Goal: Information Seeking & Learning: Learn about a topic

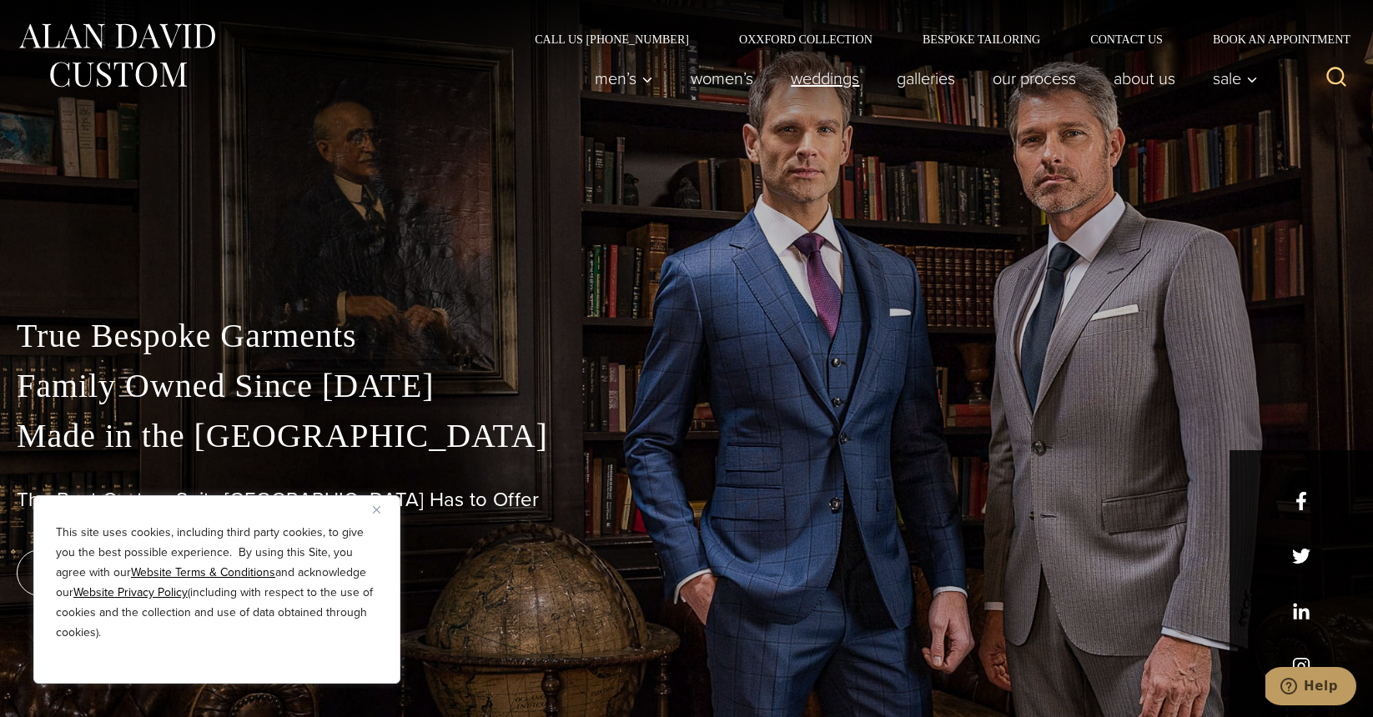
click at [814, 78] on link "weddings" at bounding box center [825, 78] width 106 height 33
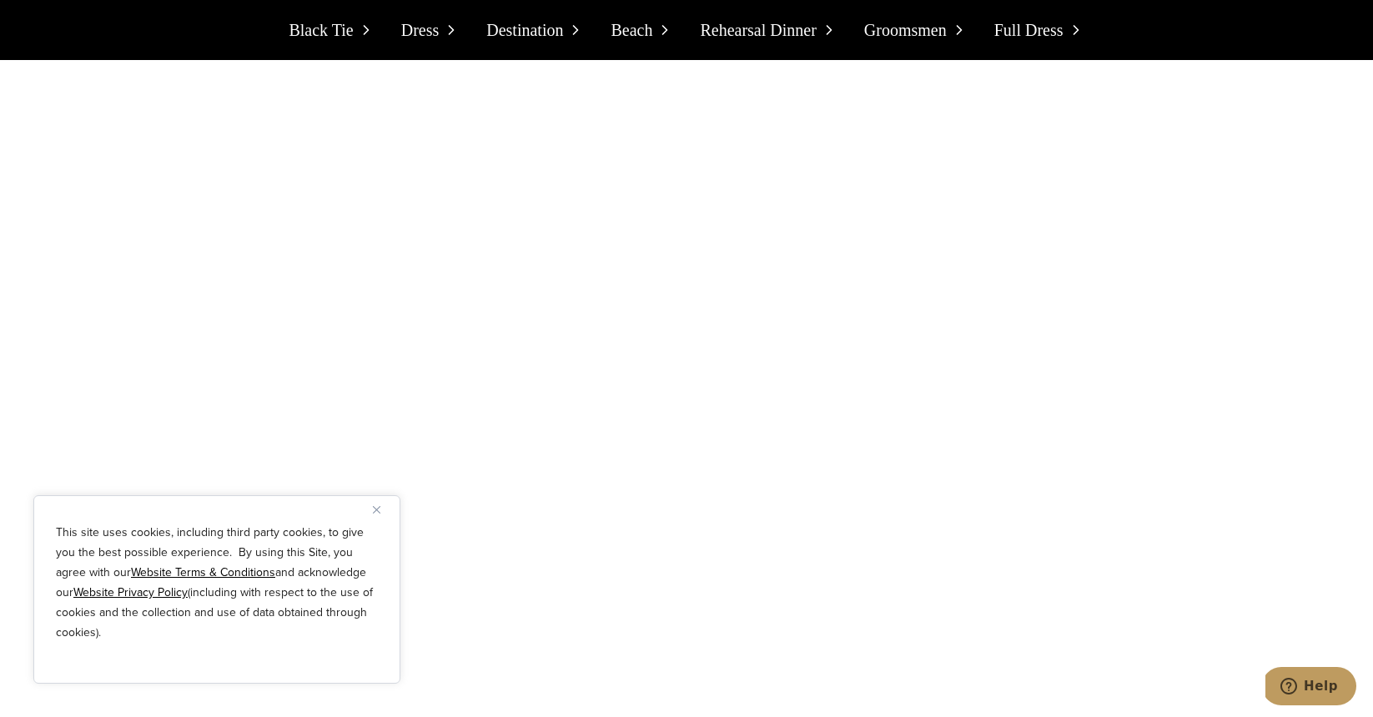
scroll to position [4302, 0]
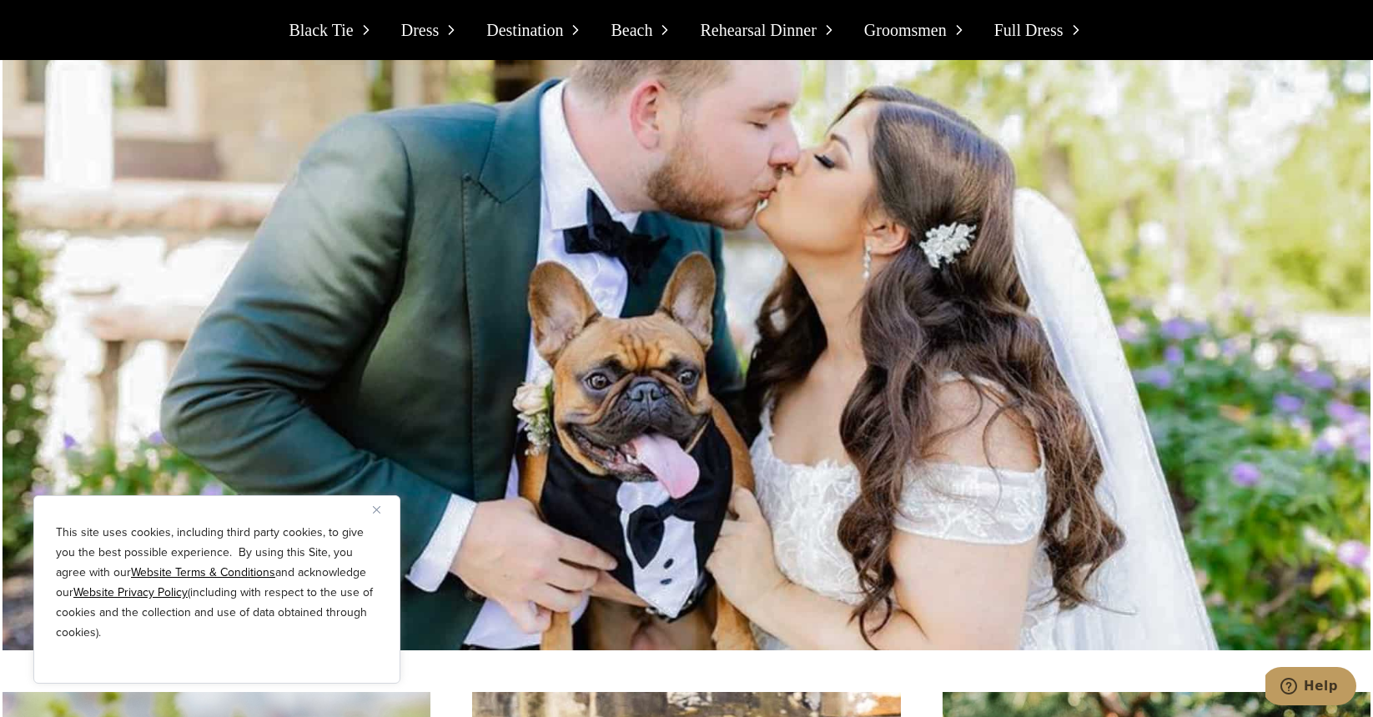
click at [383, 510] on button "Close" at bounding box center [383, 510] width 20 height 20
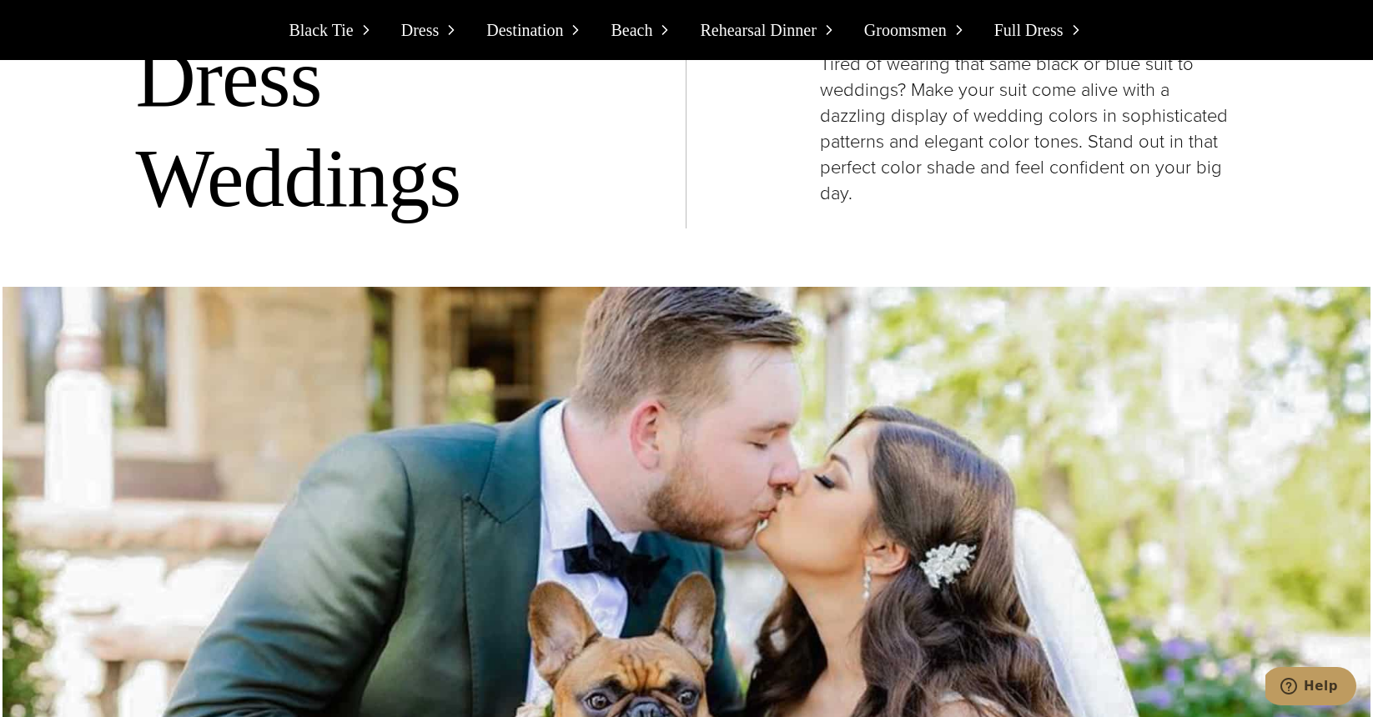
scroll to position [3943, 0]
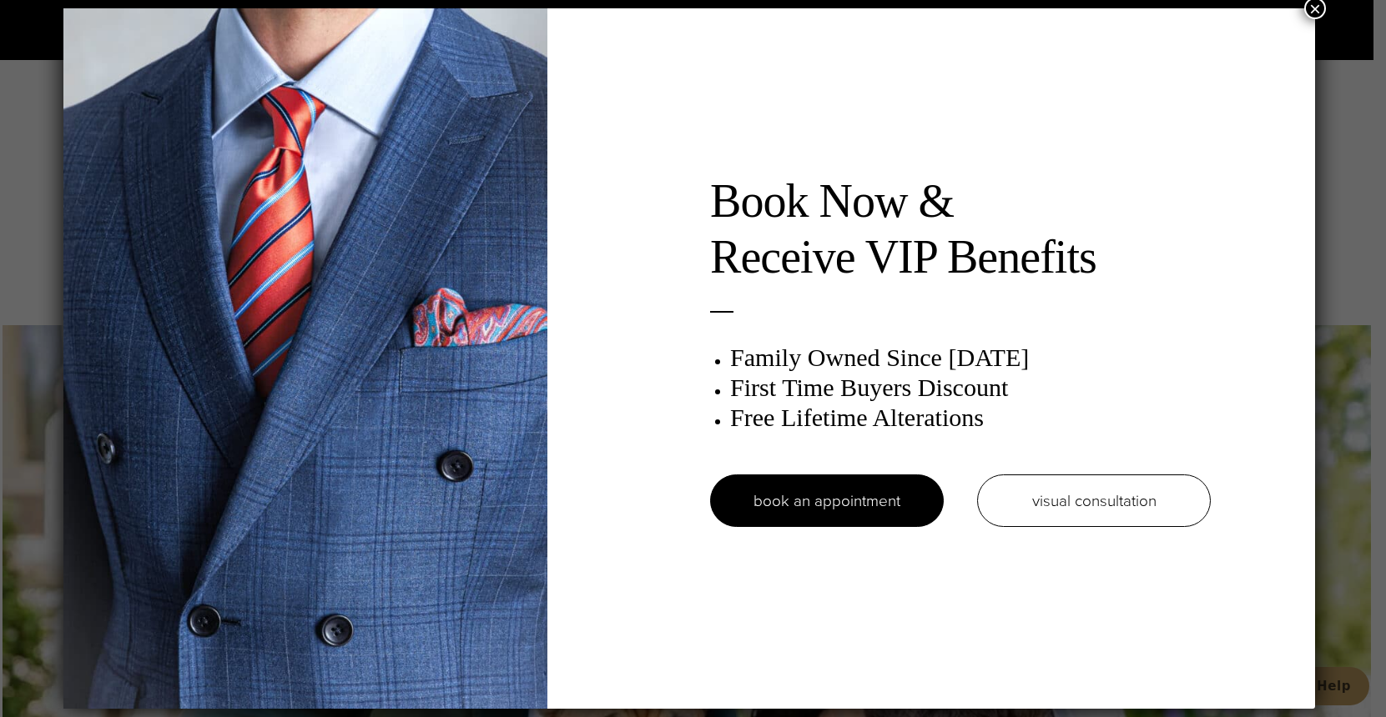
click at [1316, 4] on button "×" at bounding box center [1315, 8] width 22 height 22
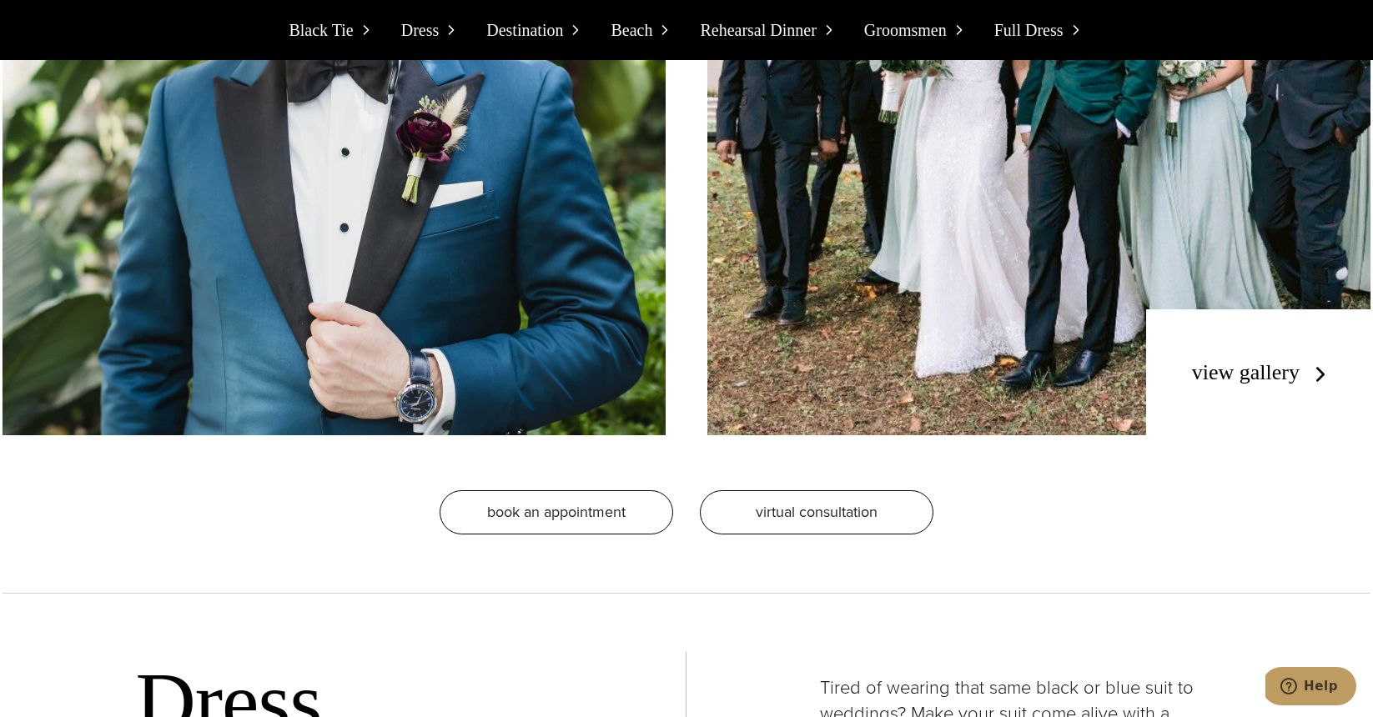
scroll to position [0, 0]
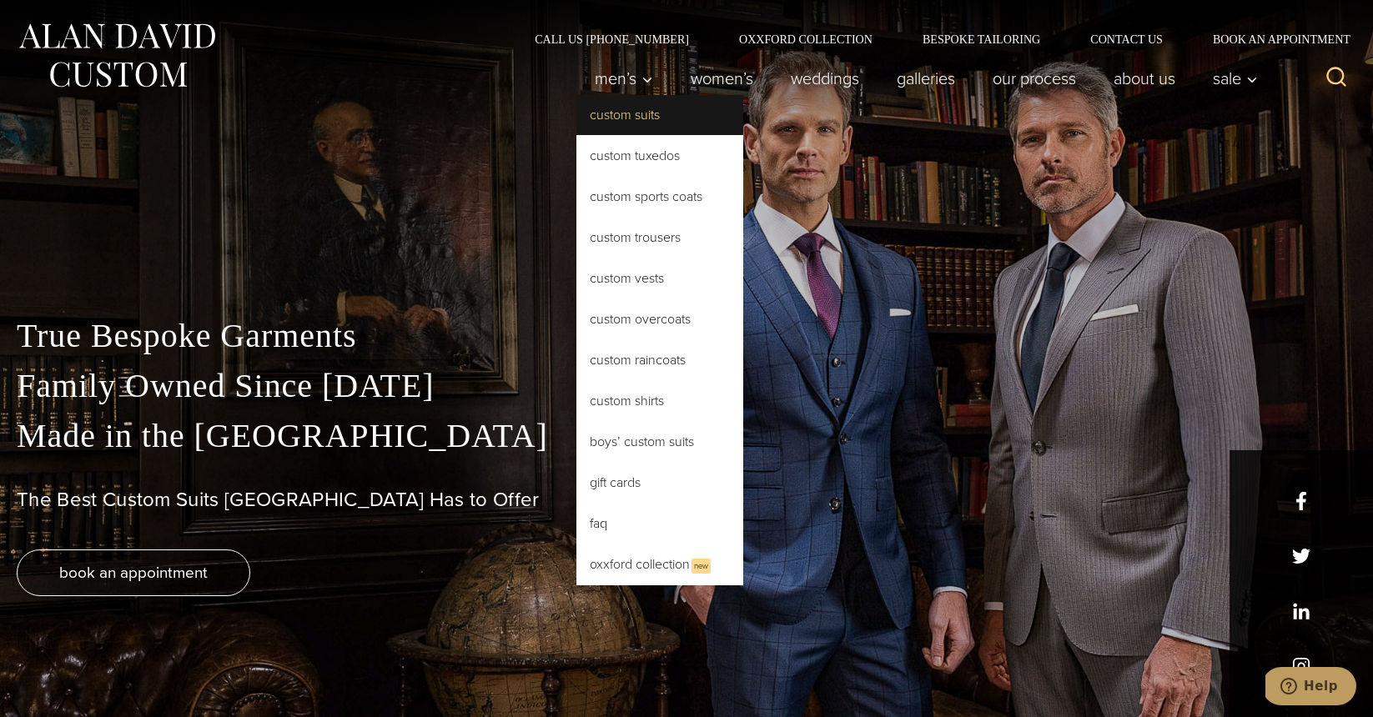
click at [626, 120] on link "Custom Suits" at bounding box center [659, 115] width 167 height 40
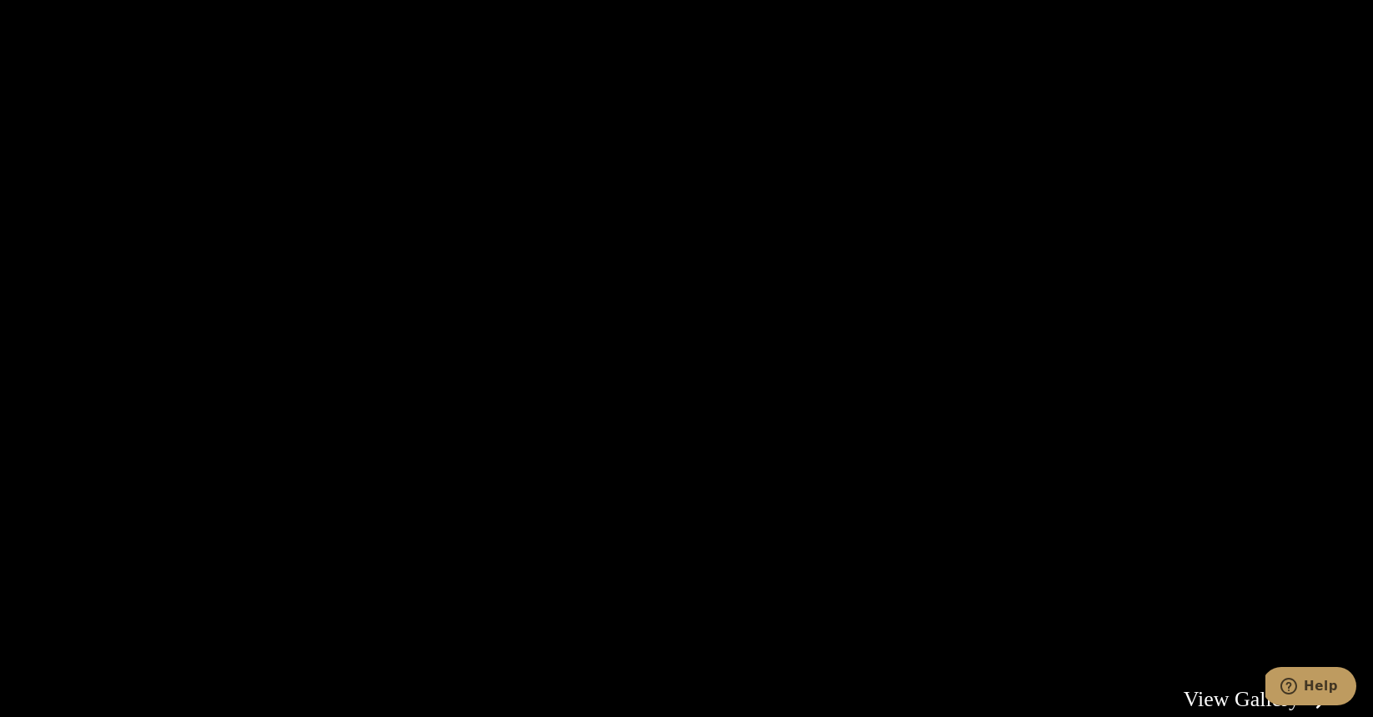
scroll to position [3357, 0]
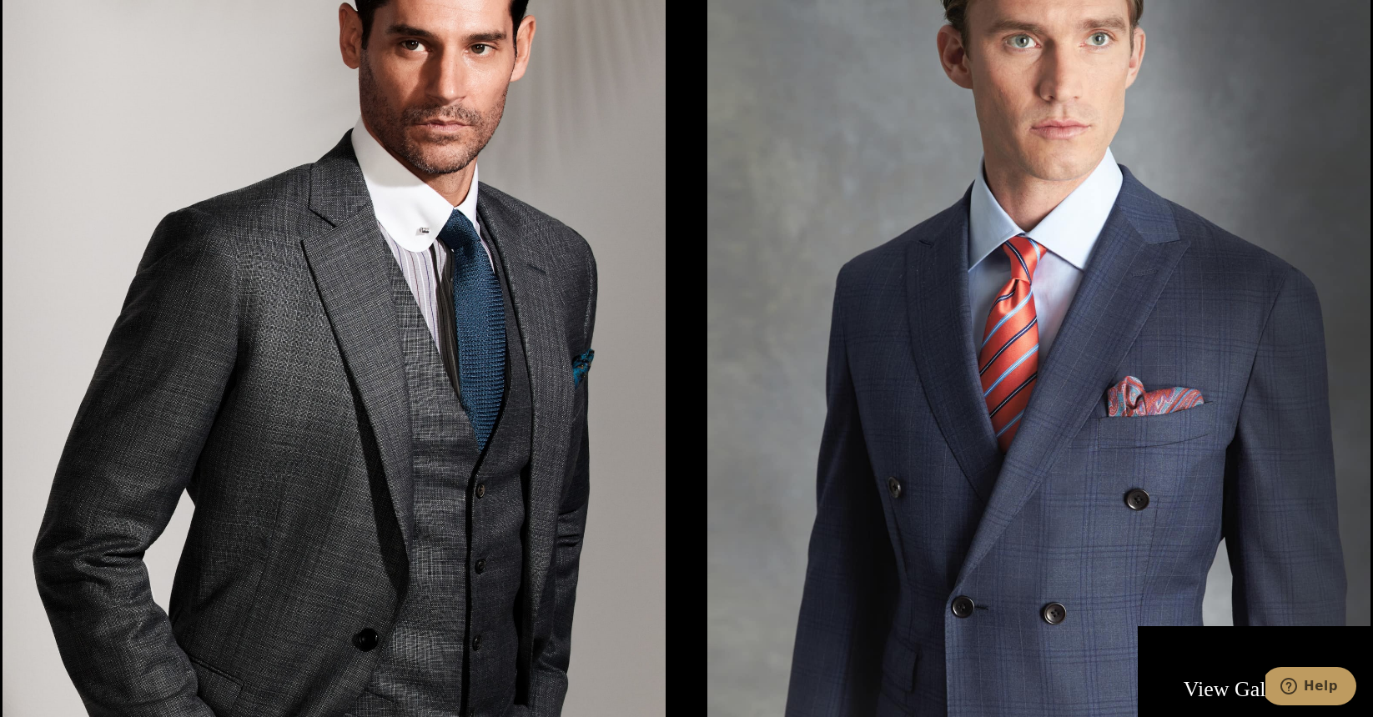
click at [403, 433] on img at bounding box center [334, 310] width 663 height 885
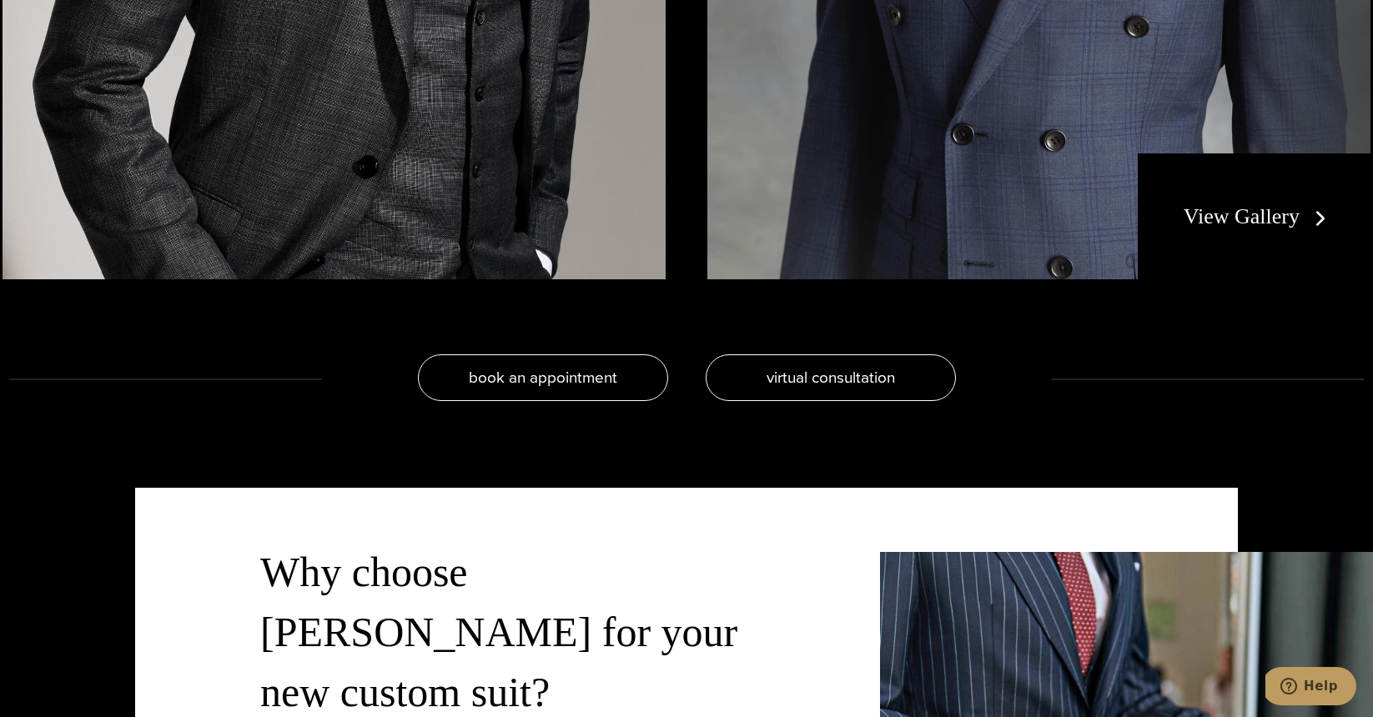
scroll to position [3830, 0]
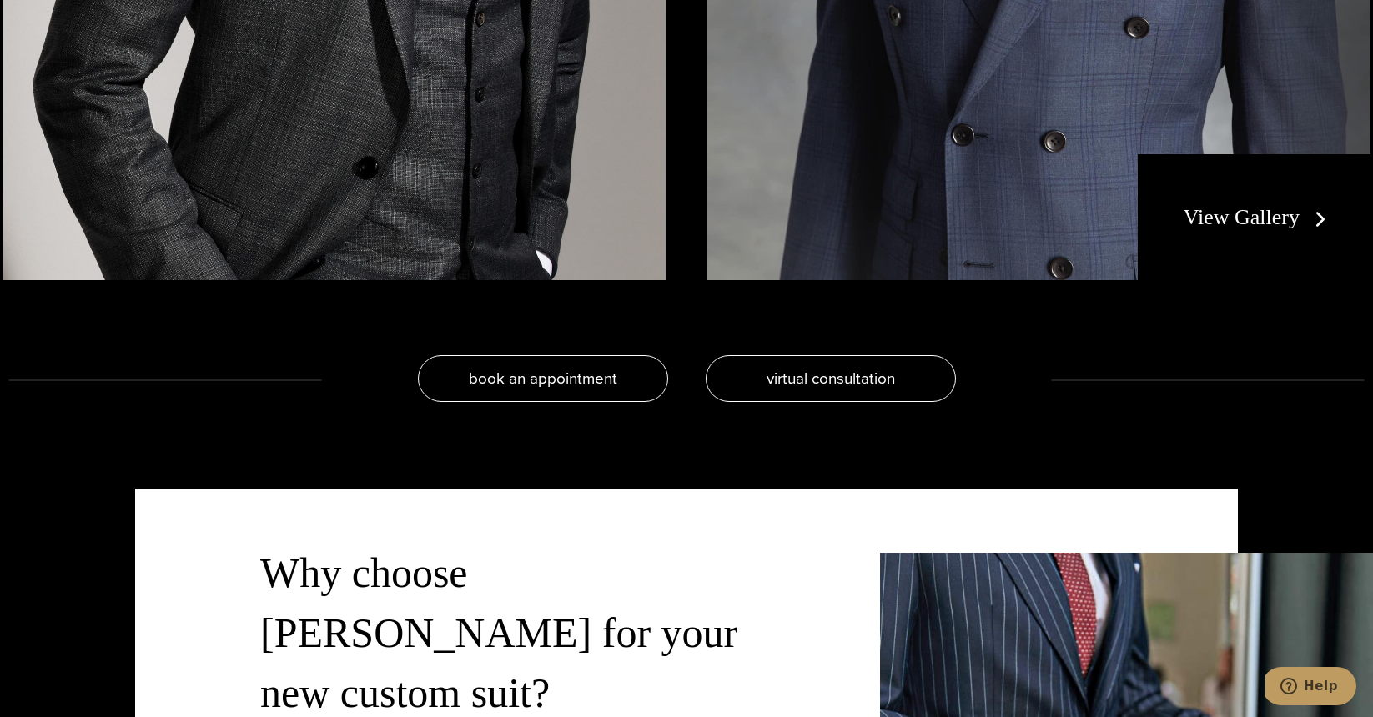
click at [1238, 222] on link "View Gallery" at bounding box center [1258, 217] width 149 height 24
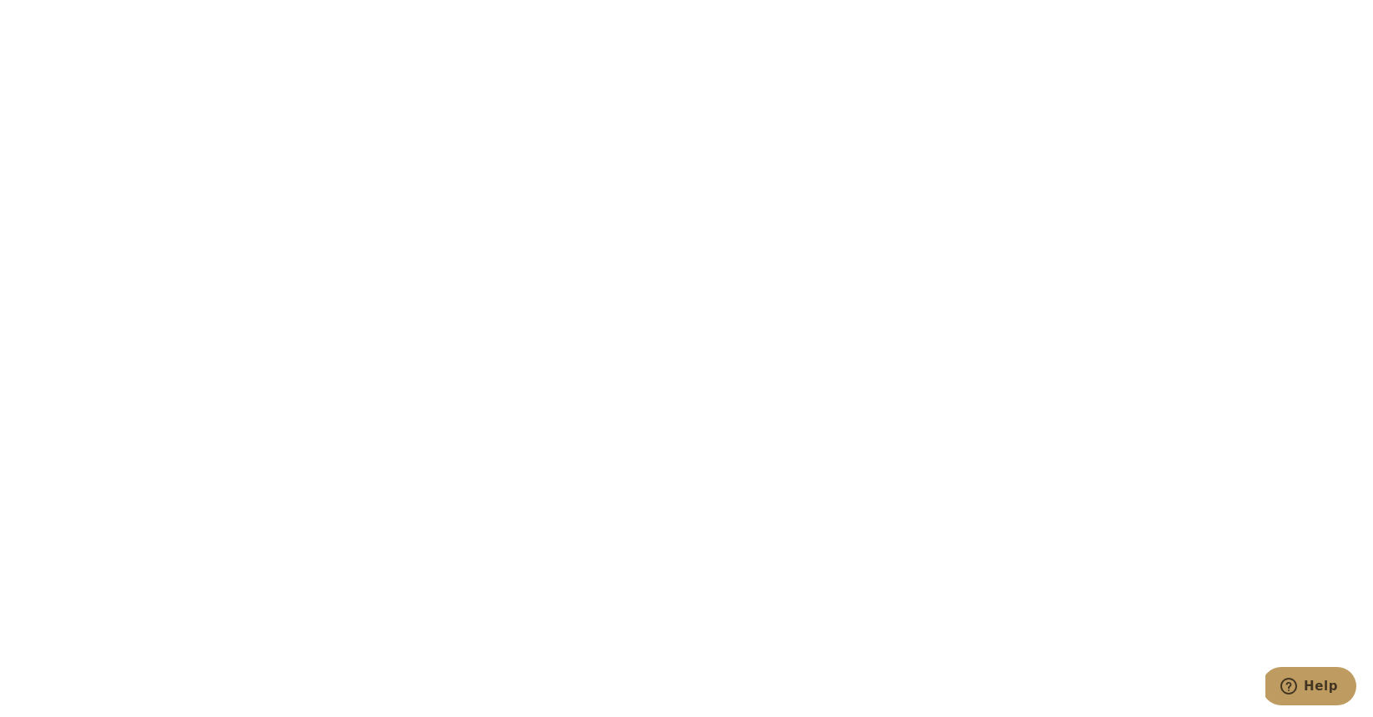
scroll to position [5811, 0]
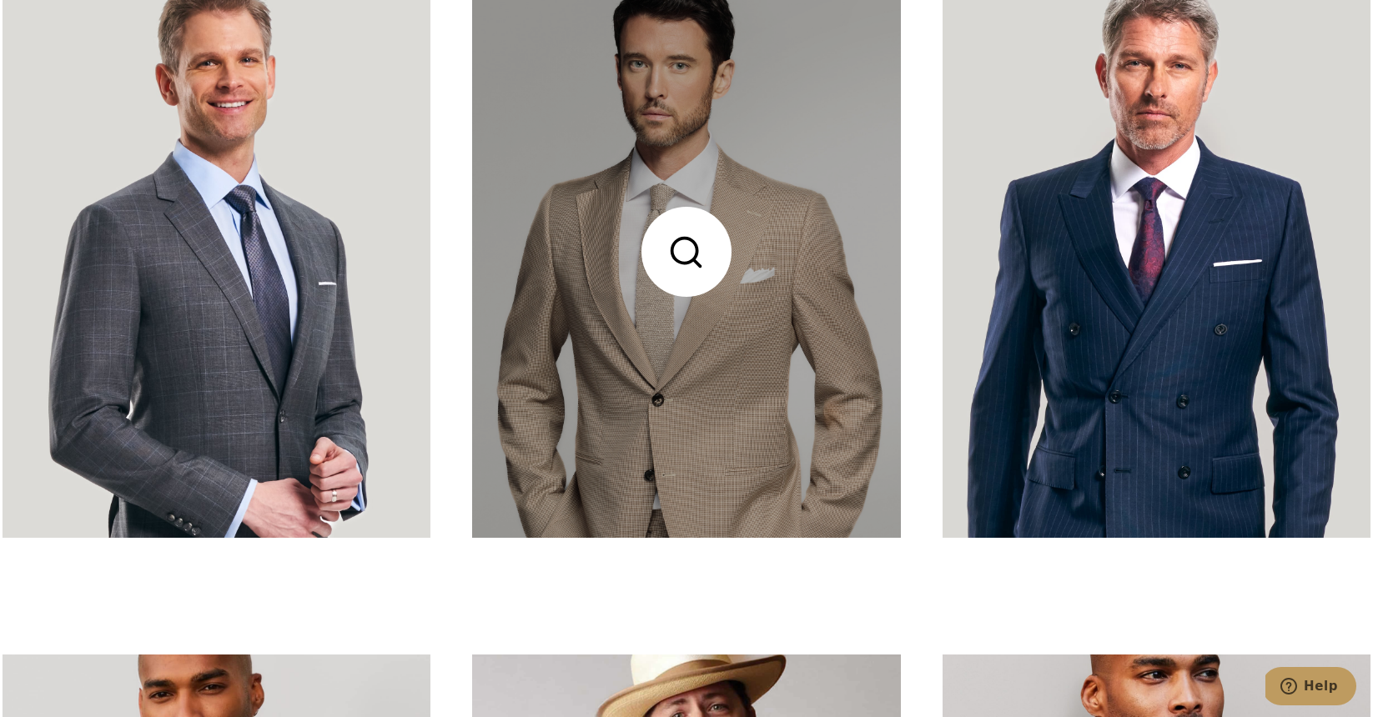
click at [718, 361] on link at bounding box center [686, 252] width 428 height 571
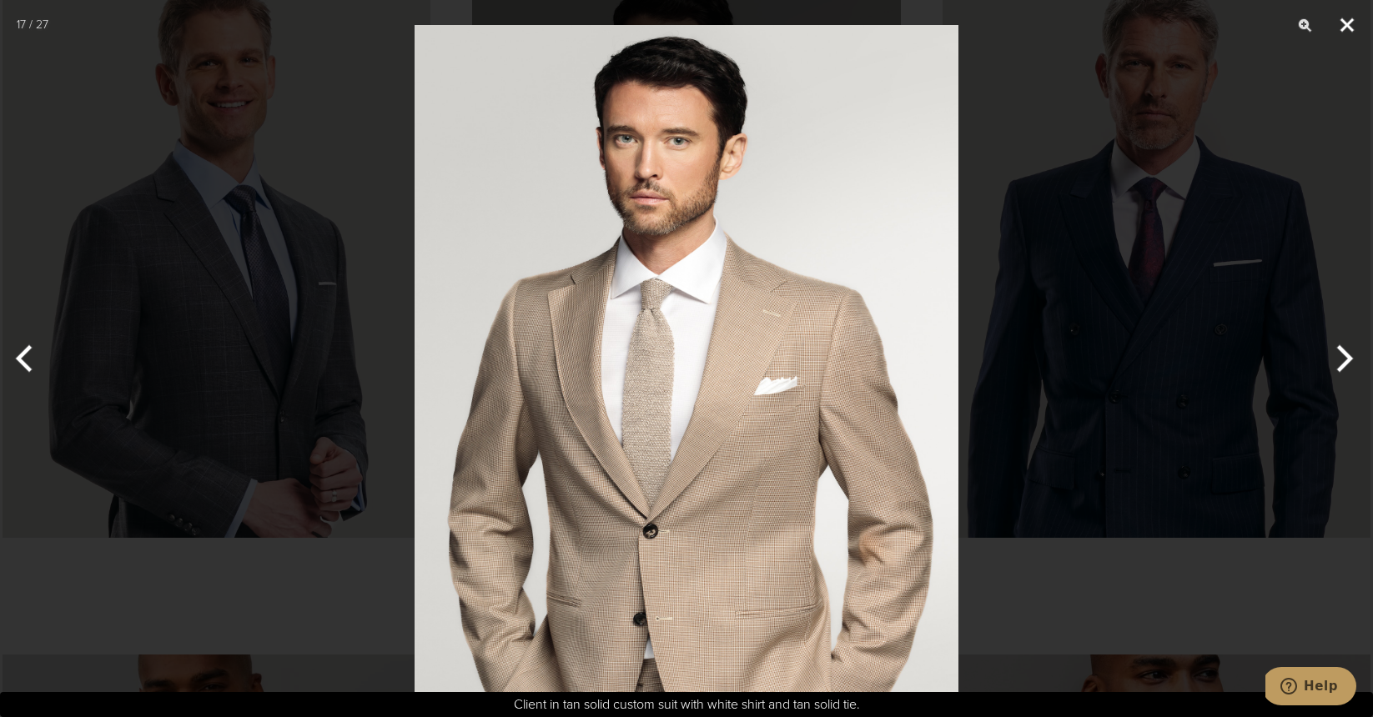
click at [1347, 20] on button "Close" at bounding box center [1347, 25] width 42 height 50
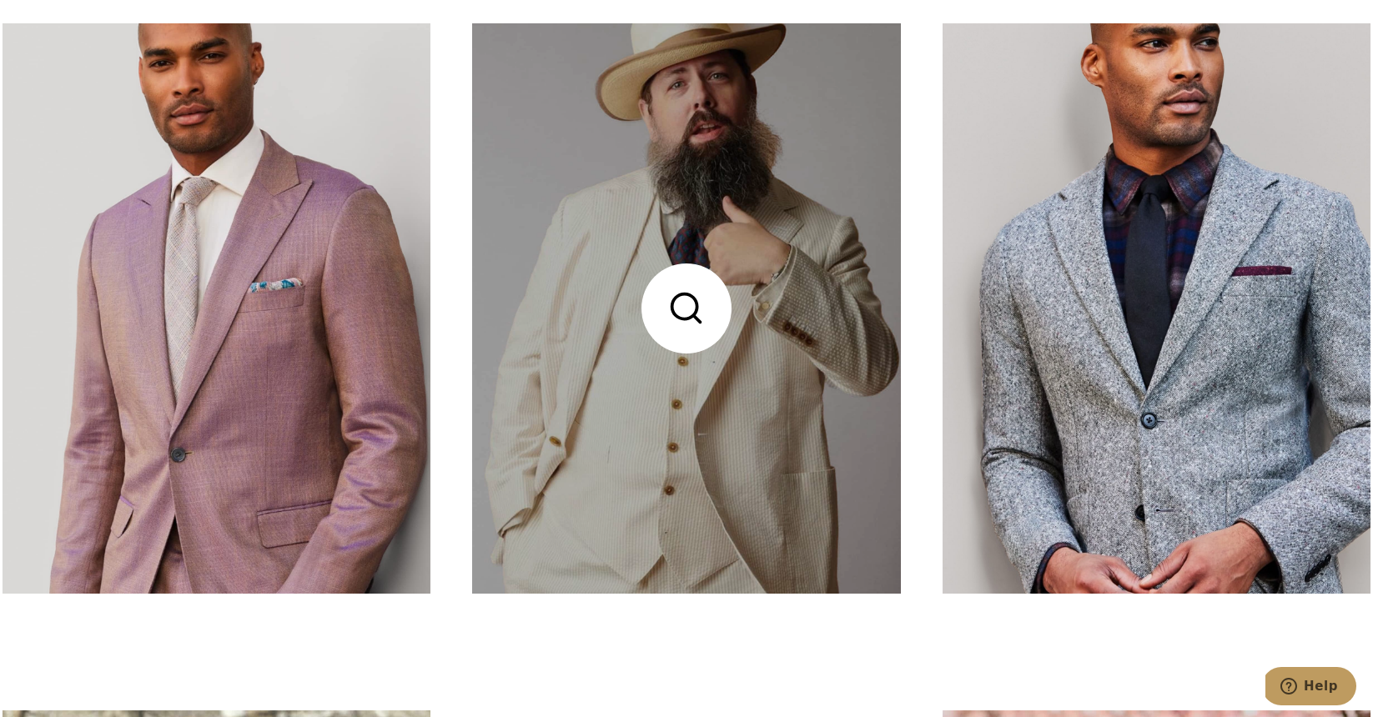
scroll to position [6470, 0]
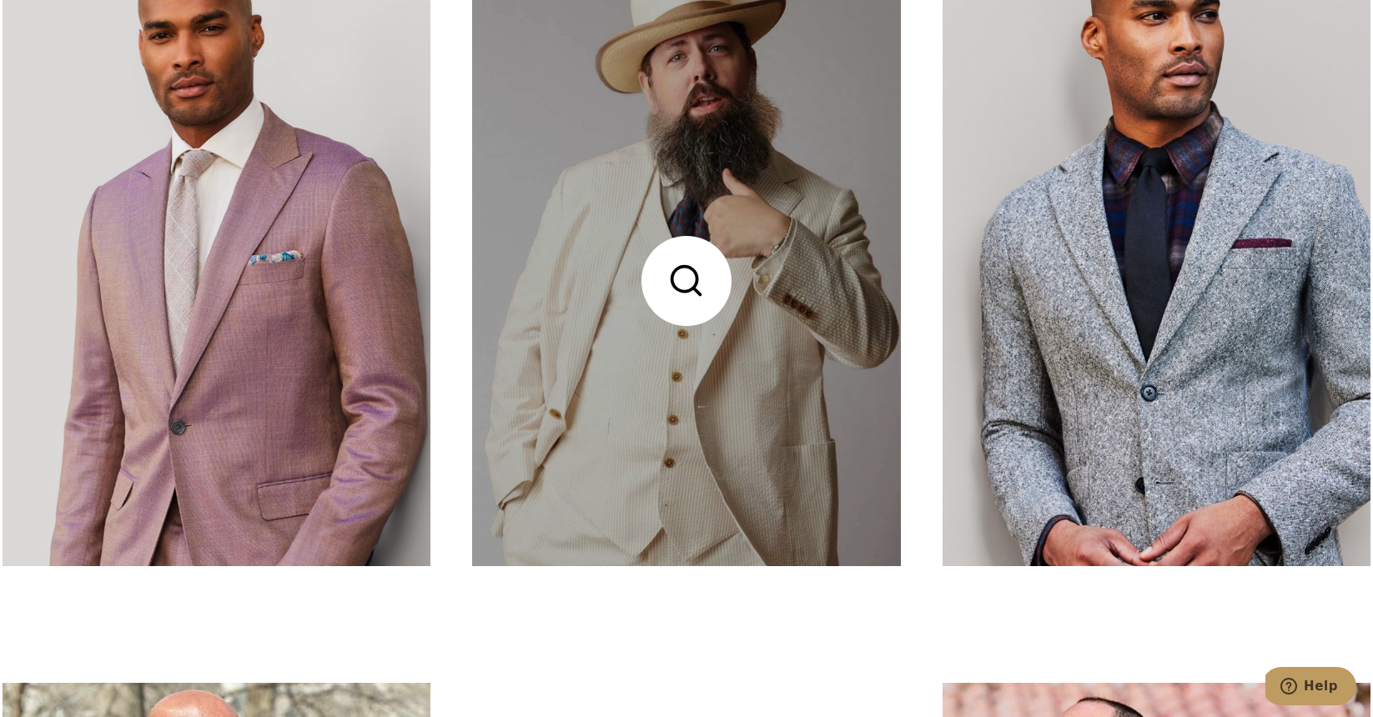
click at [690, 274] on link at bounding box center [686, 281] width 428 height 571
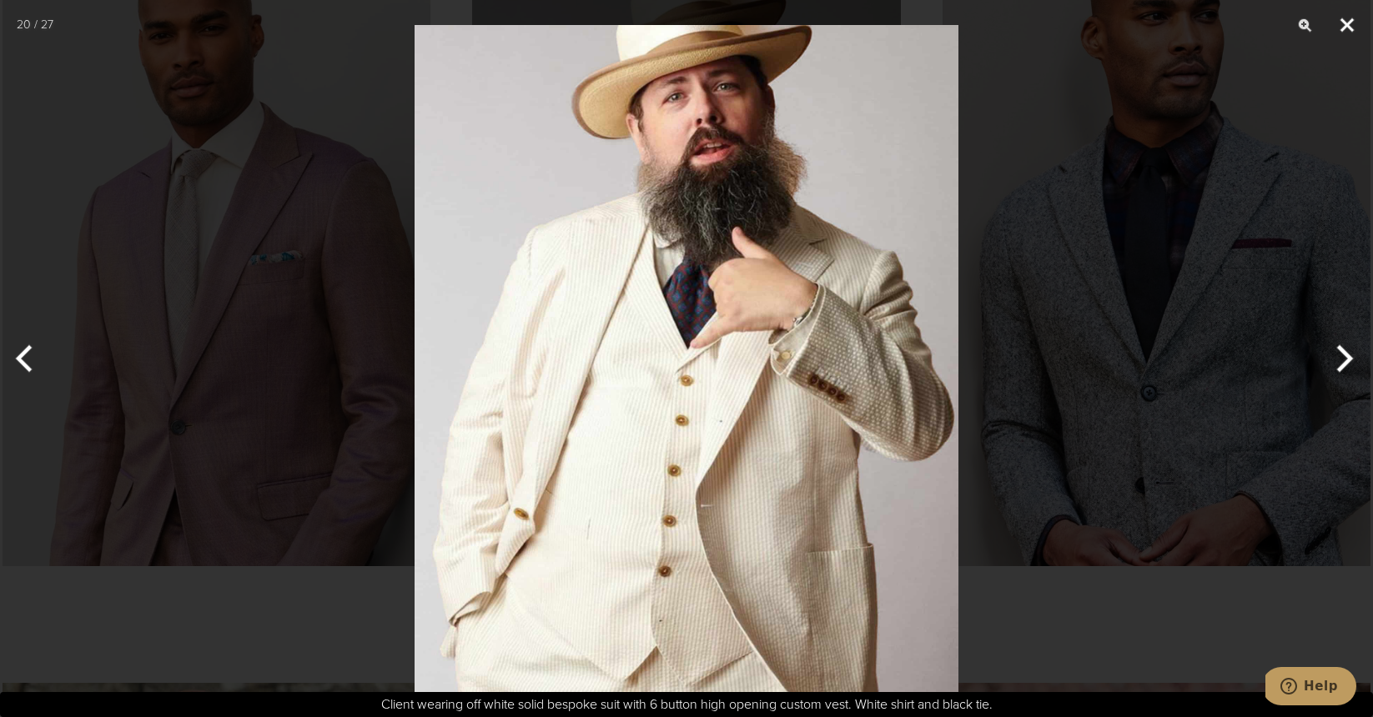
click at [1344, 22] on button "Close" at bounding box center [1347, 25] width 42 height 50
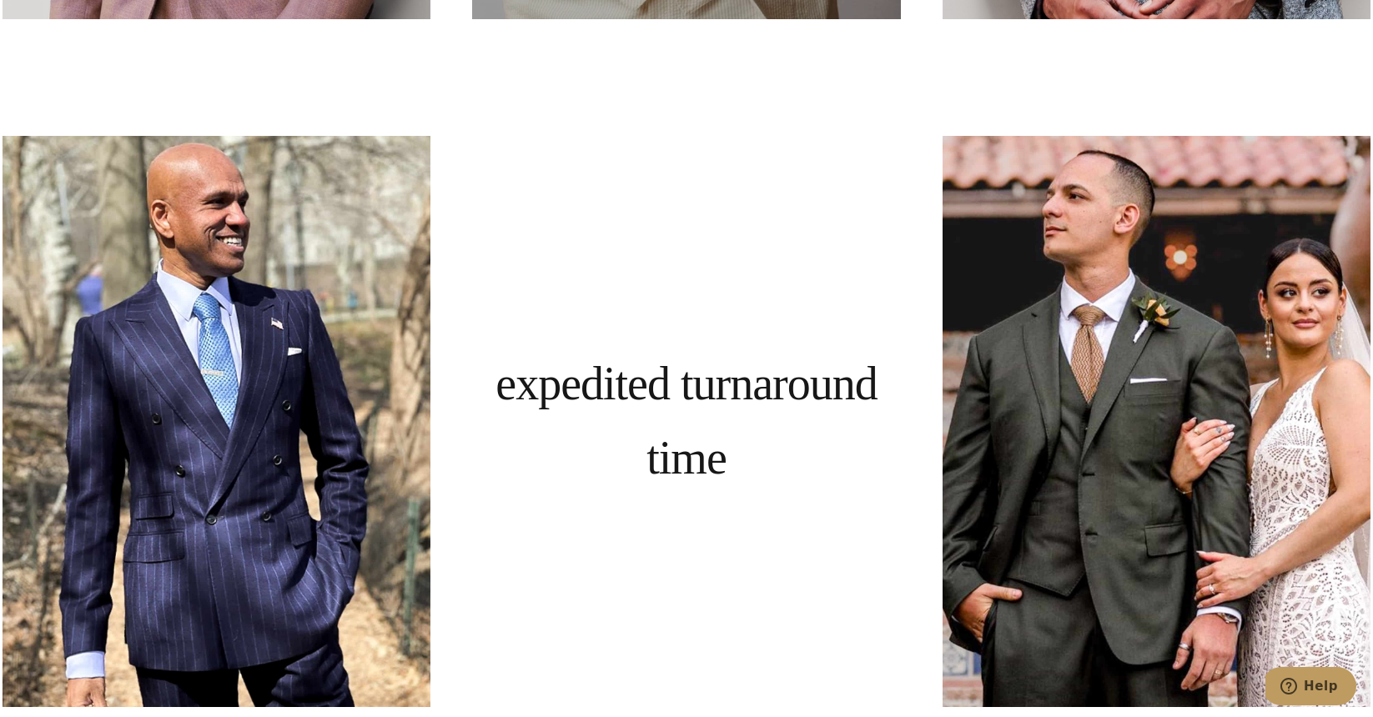
scroll to position [7024, 0]
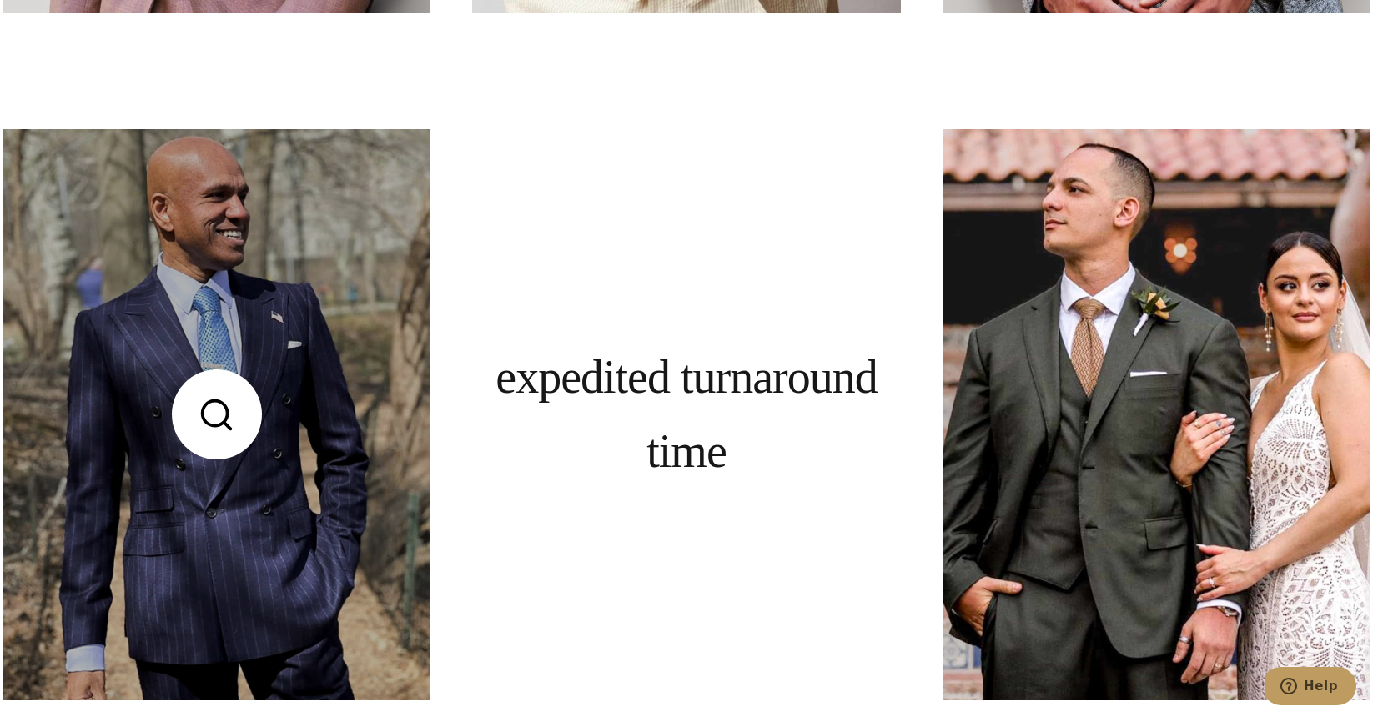
click at [210, 409] on link at bounding box center [217, 414] width 428 height 571
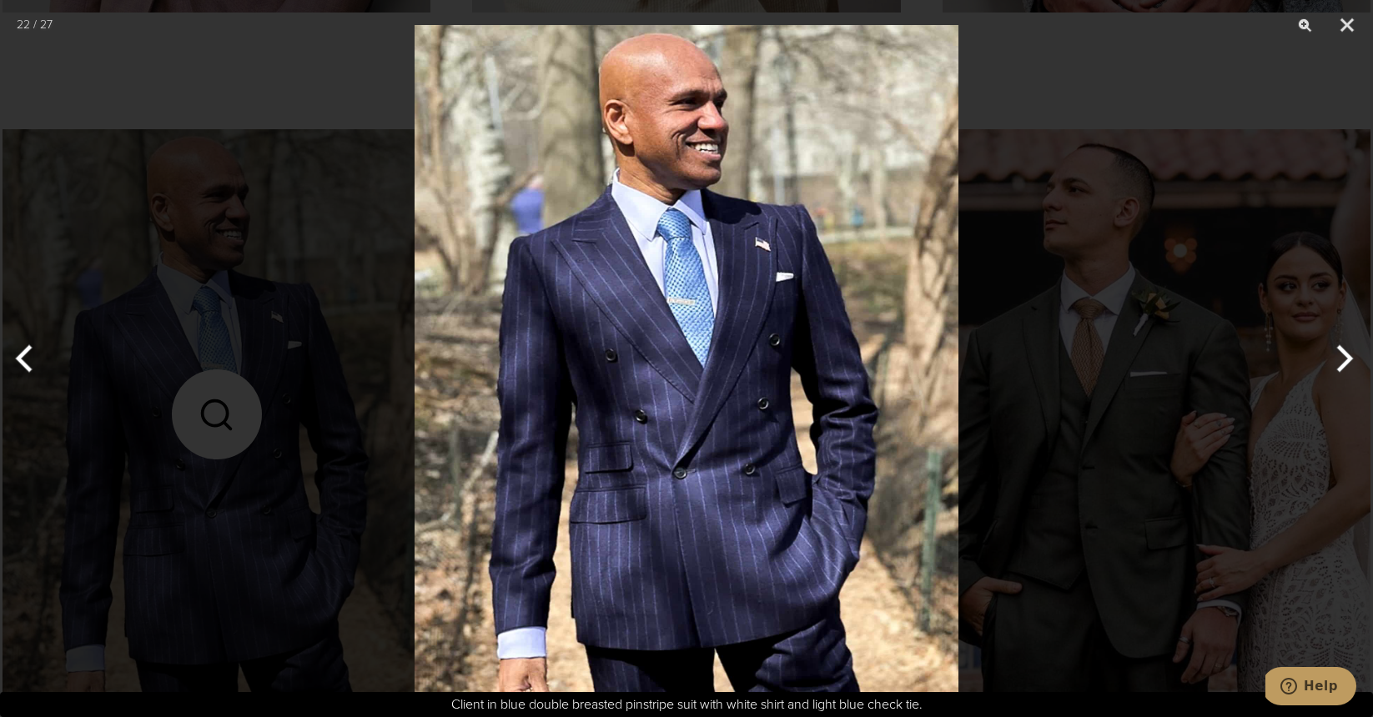
click at [1350, 354] on button "Next" at bounding box center [1341, 358] width 63 height 83
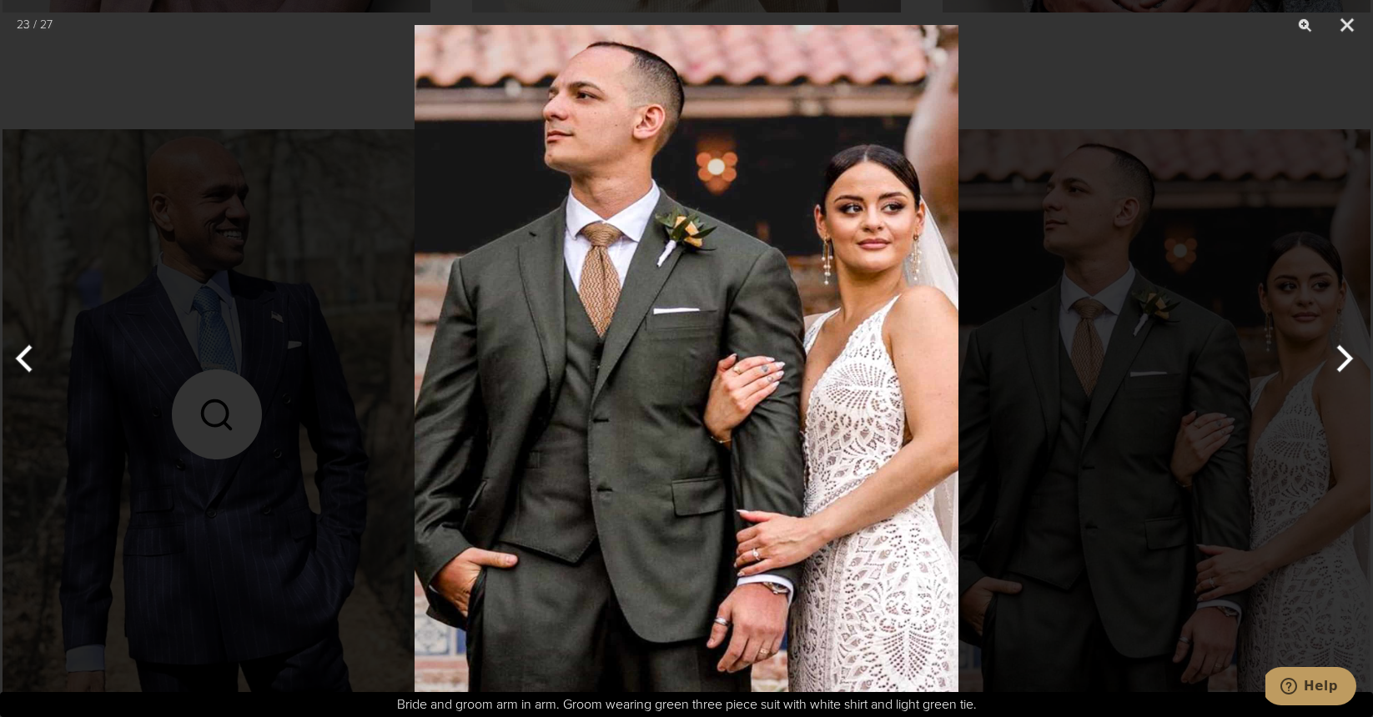
click at [21, 351] on button "Previous" at bounding box center [31, 358] width 63 height 83
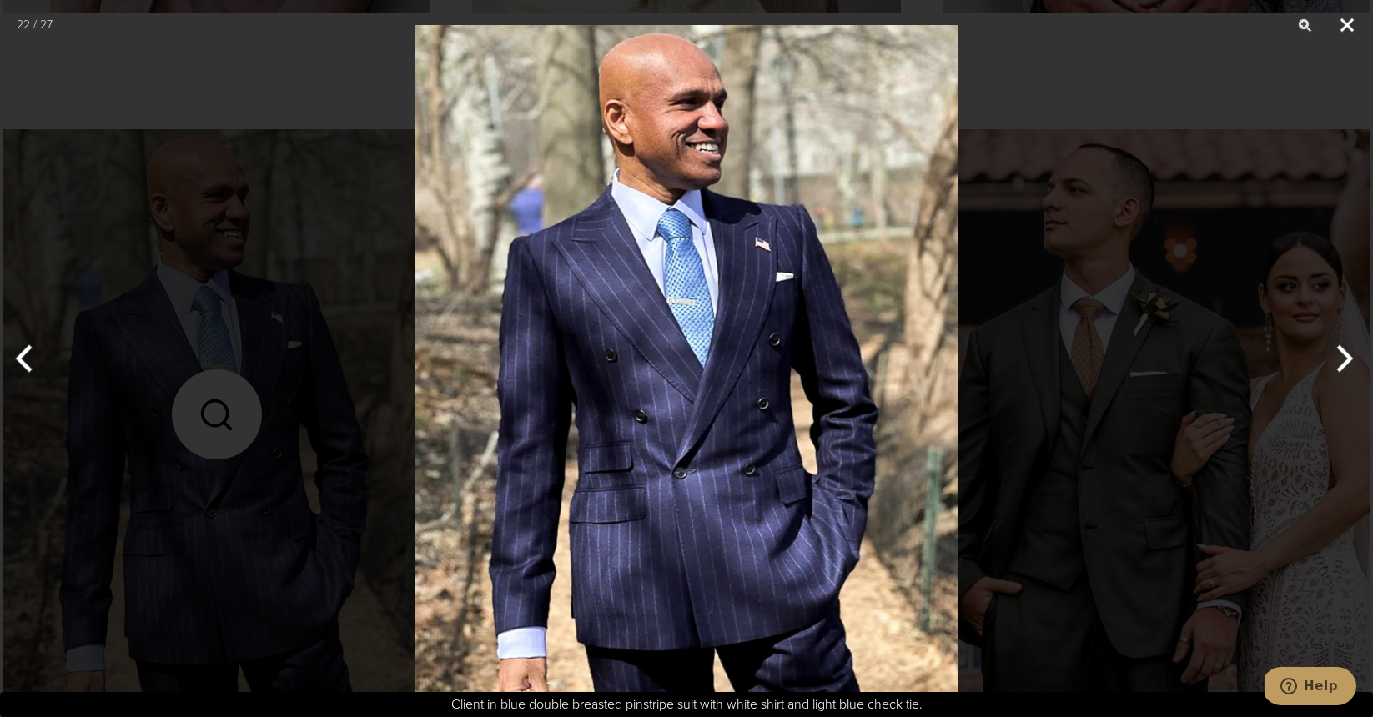
click at [1352, 24] on button "Close" at bounding box center [1347, 25] width 42 height 50
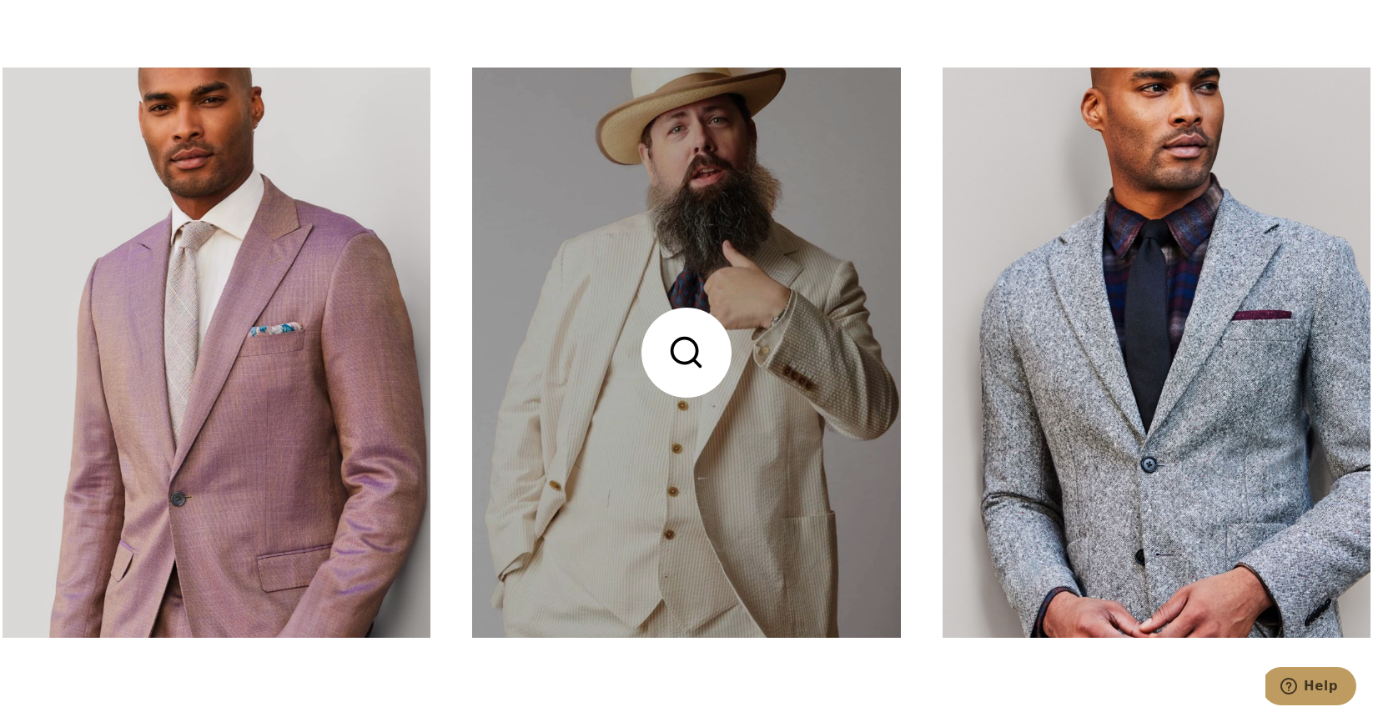
scroll to position [6403, 0]
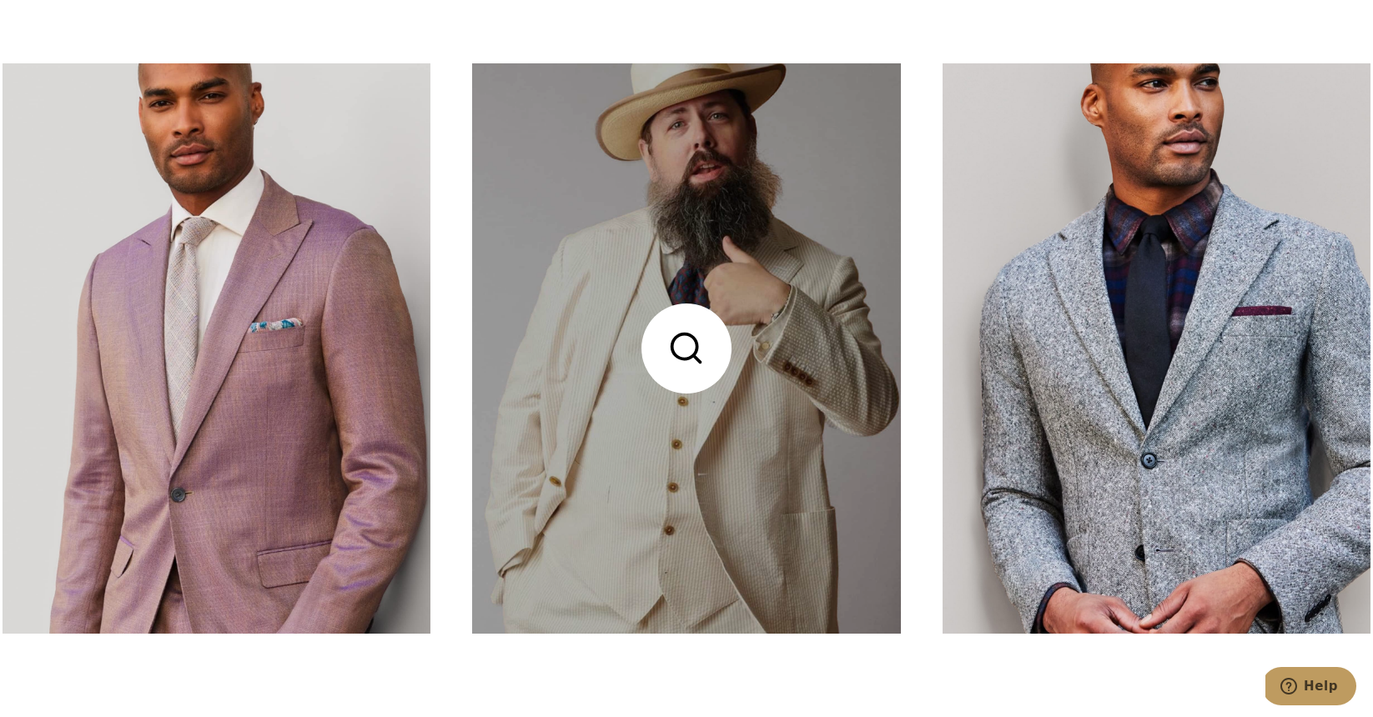
click at [682, 347] on link at bounding box center [686, 348] width 428 height 571
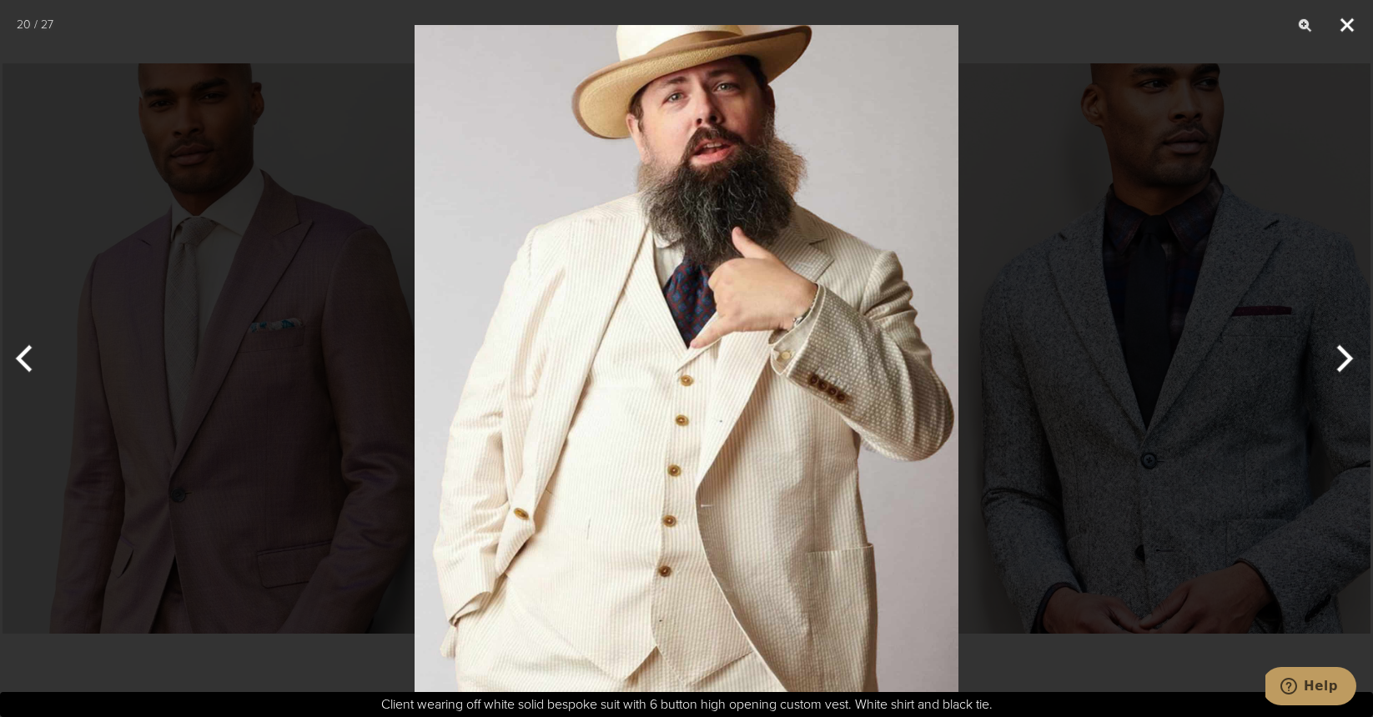
click at [1352, 18] on button "Close" at bounding box center [1347, 25] width 42 height 50
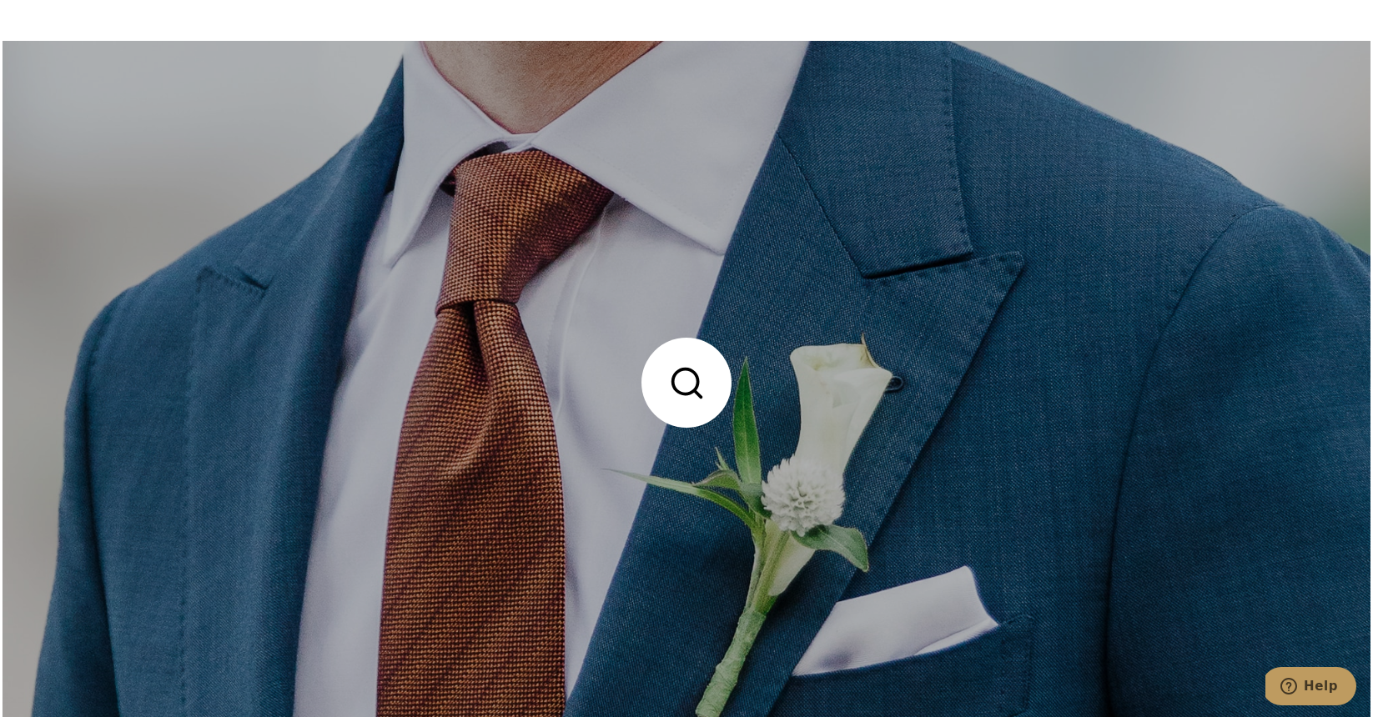
scroll to position [4946, 0]
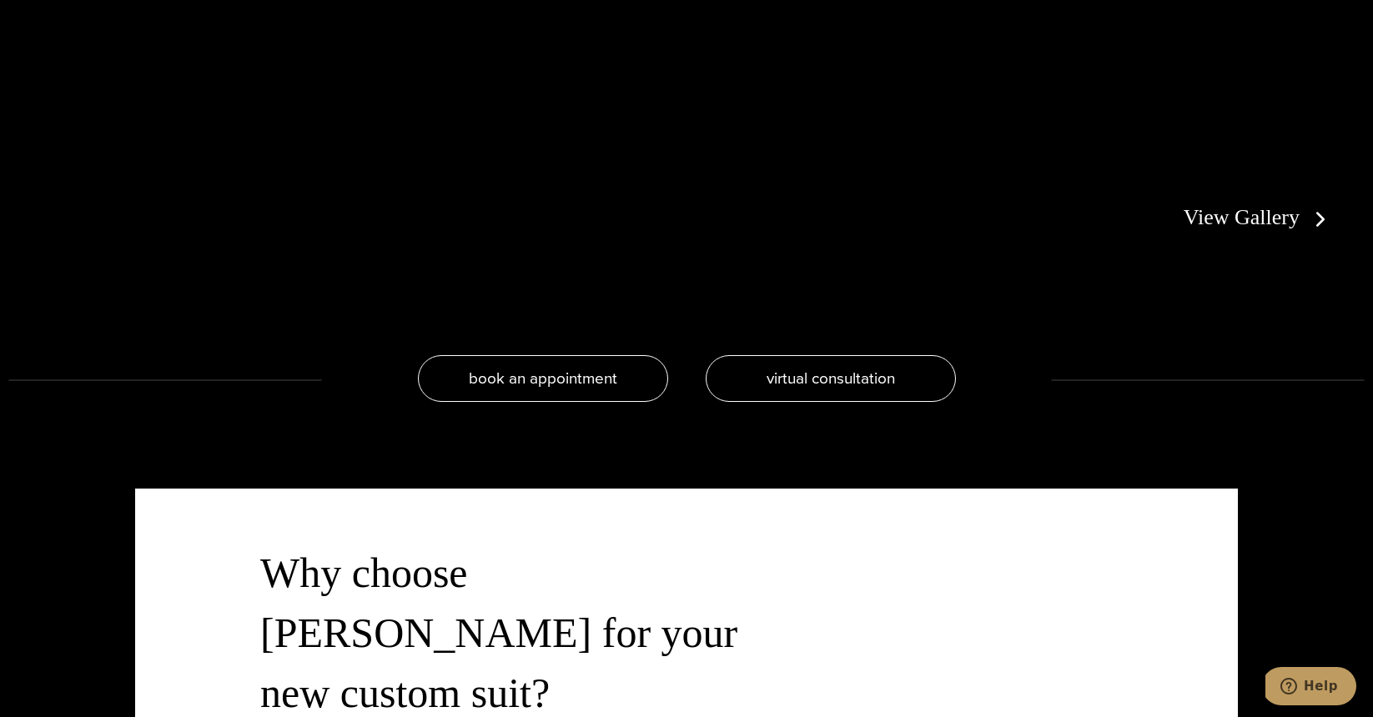
scroll to position [3565, 0]
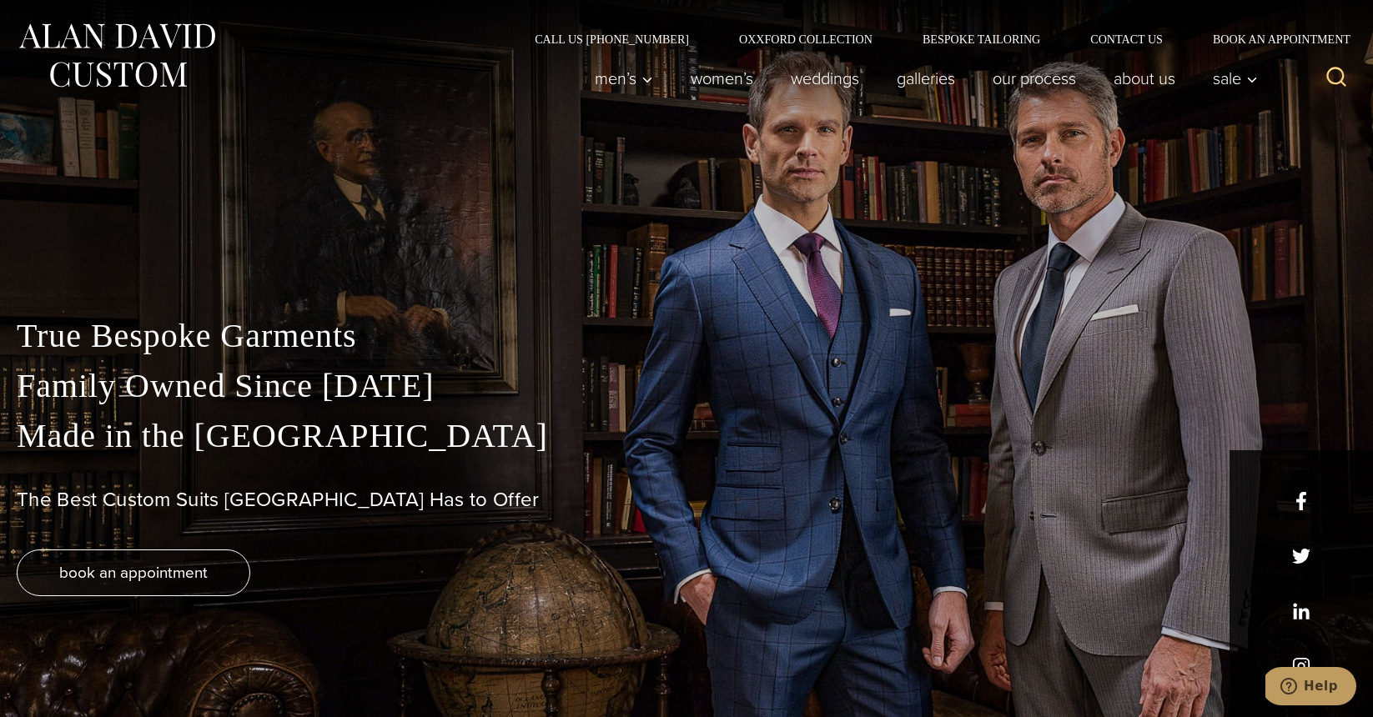
click at [772, 356] on p "True Bespoke Garments Family Owned Since 1913 Made in the United States" at bounding box center [687, 386] width 1340 height 150
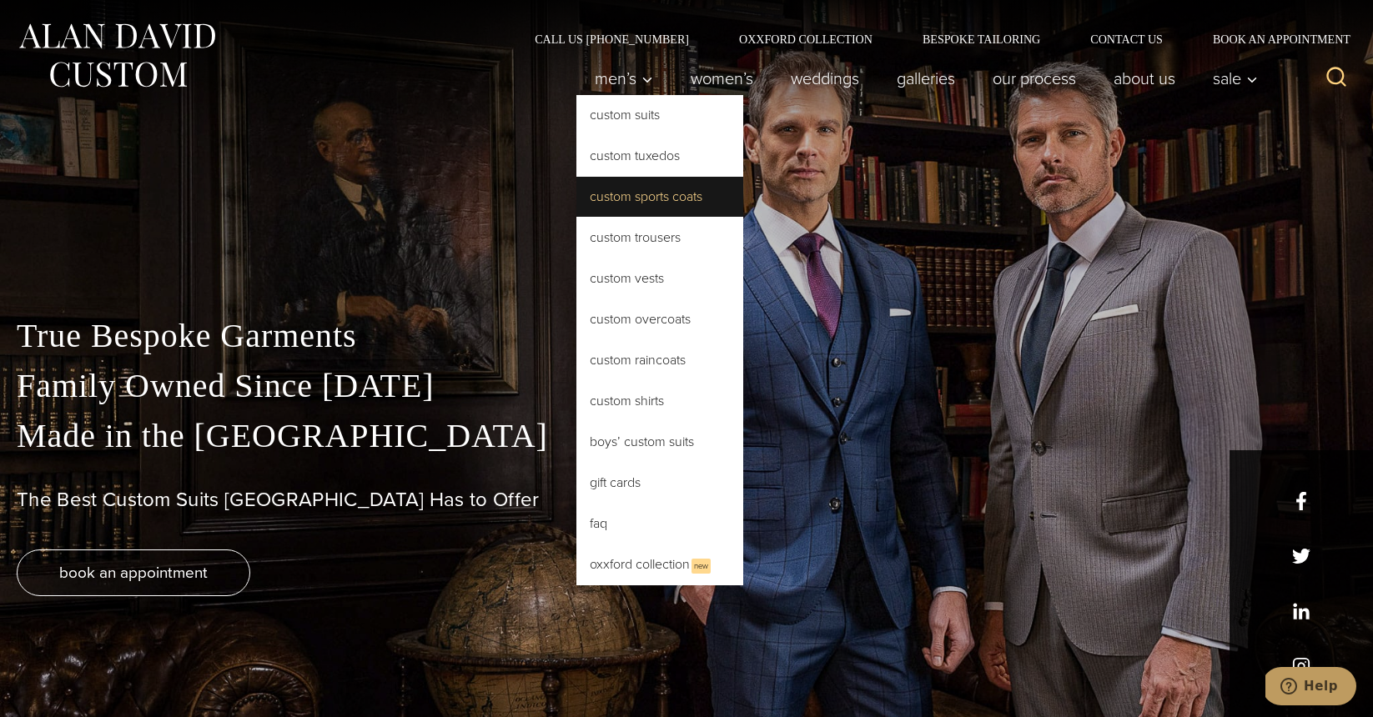
click at [645, 194] on link "Custom Sports Coats" at bounding box center [659, 197] width 167 height 40
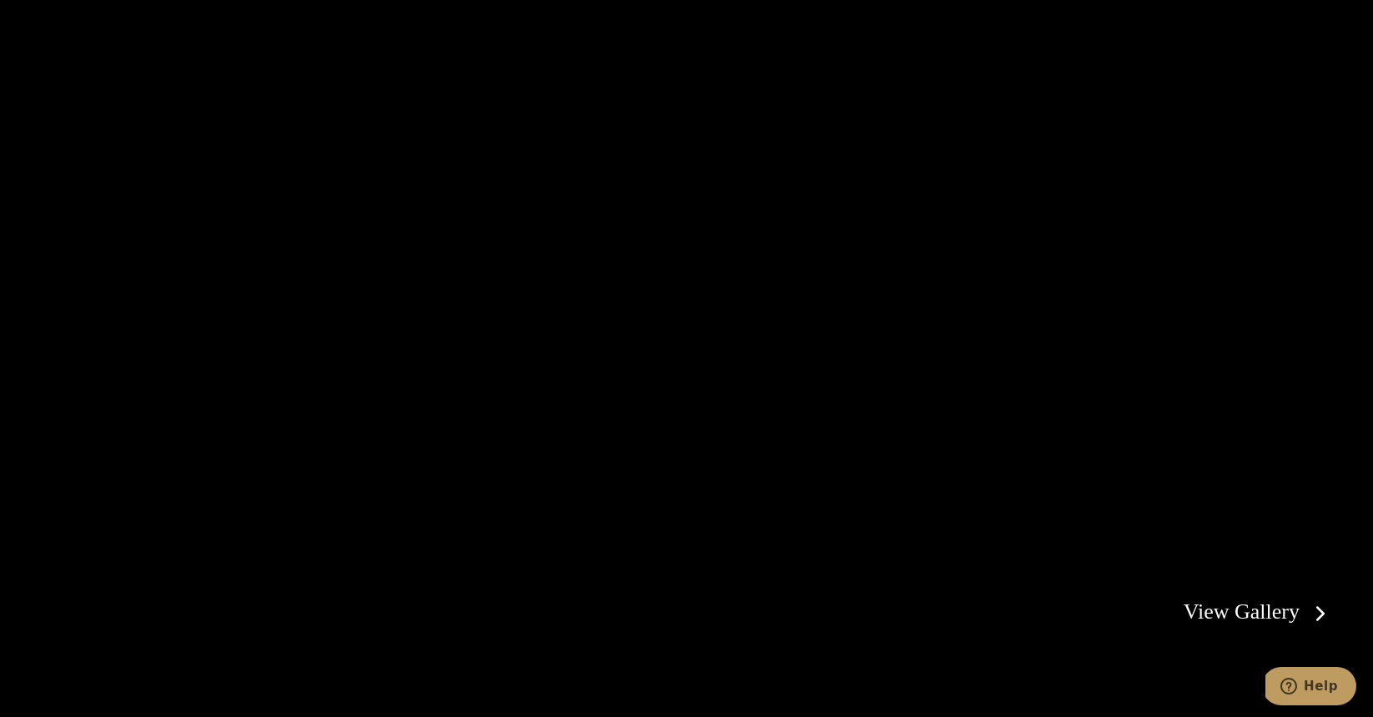
scroll to position [3438, 0]
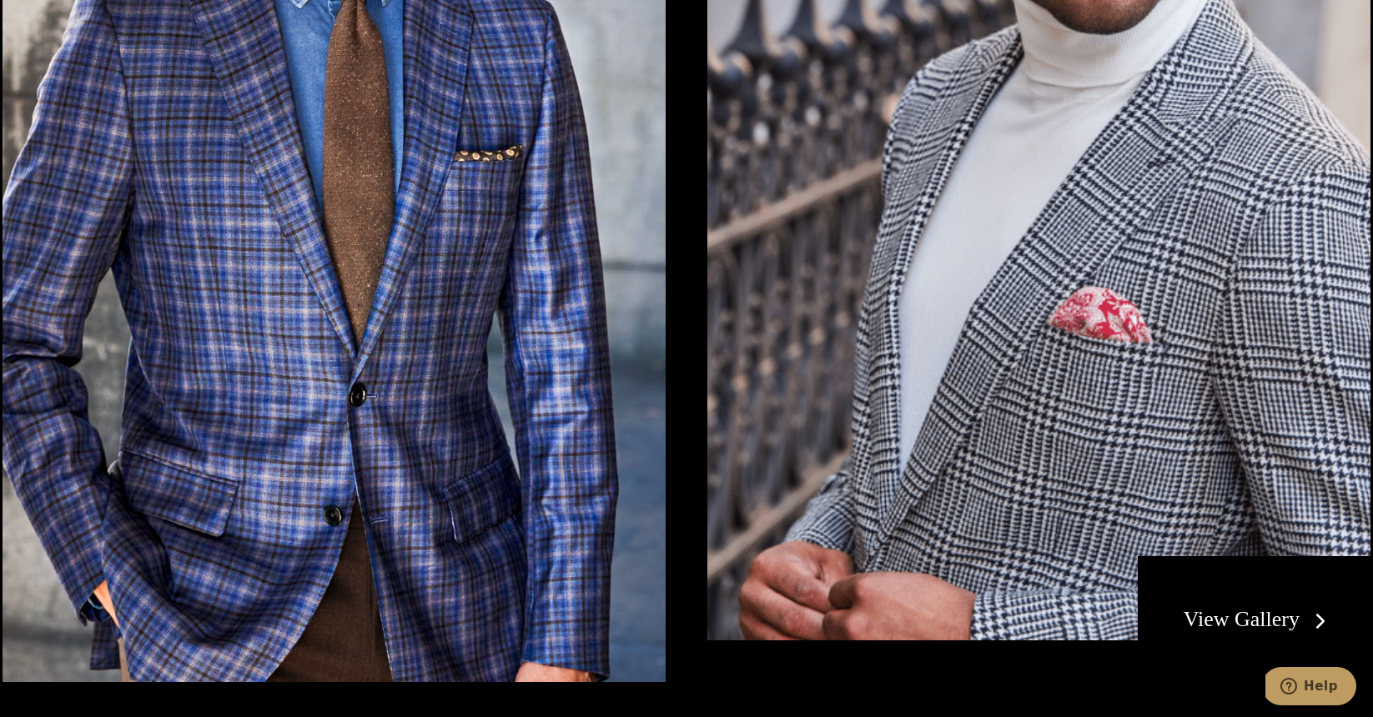
click at [1255, 614] on link "View Gallery" at bounding box center [1258, 619] width 149 height 24
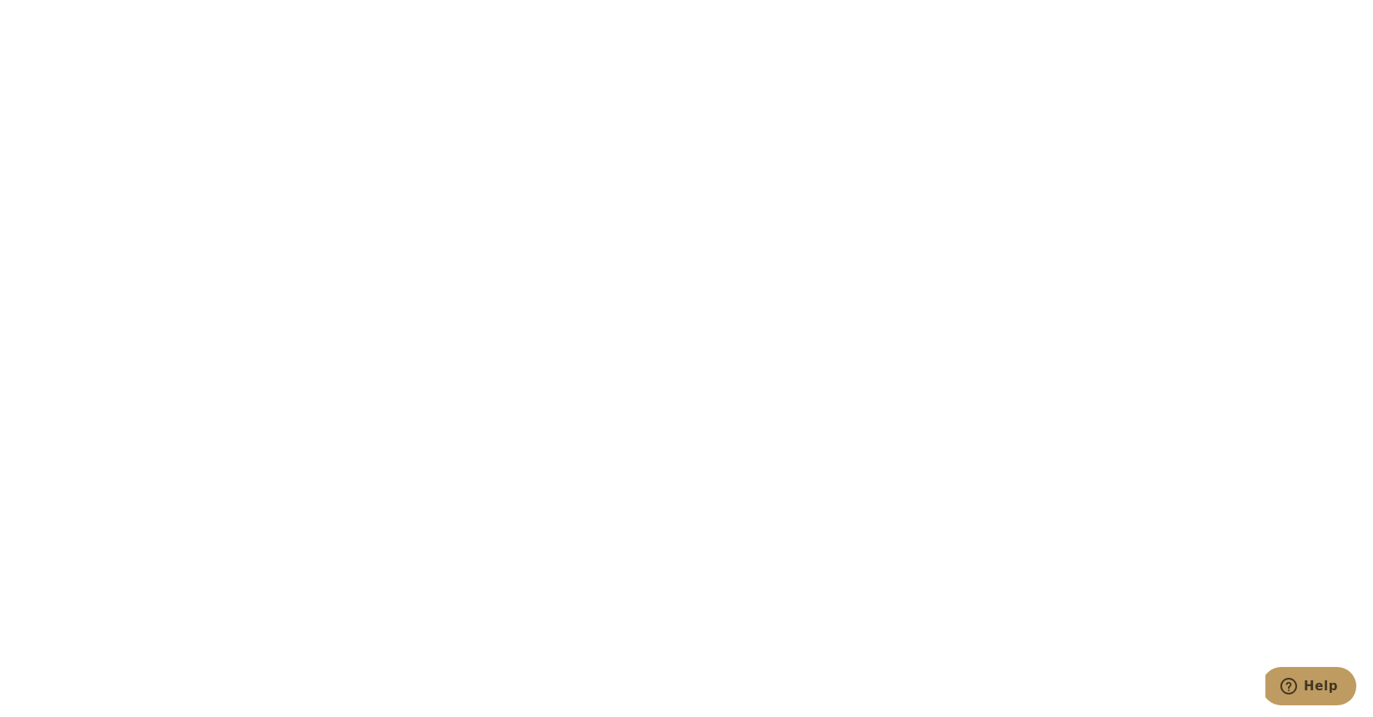
scroll to position [3319, 0]
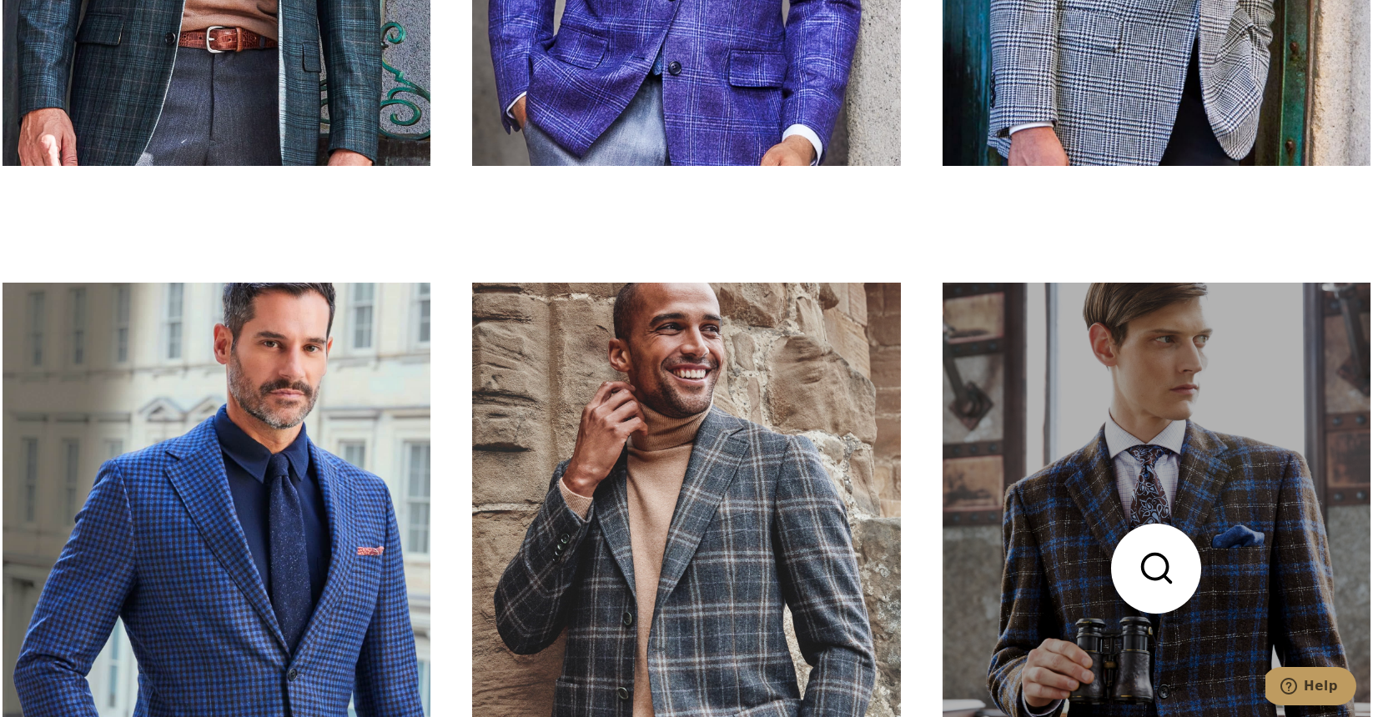
click at [1202, 445] on link at bounding box center [1157, 568] width 428 height 571
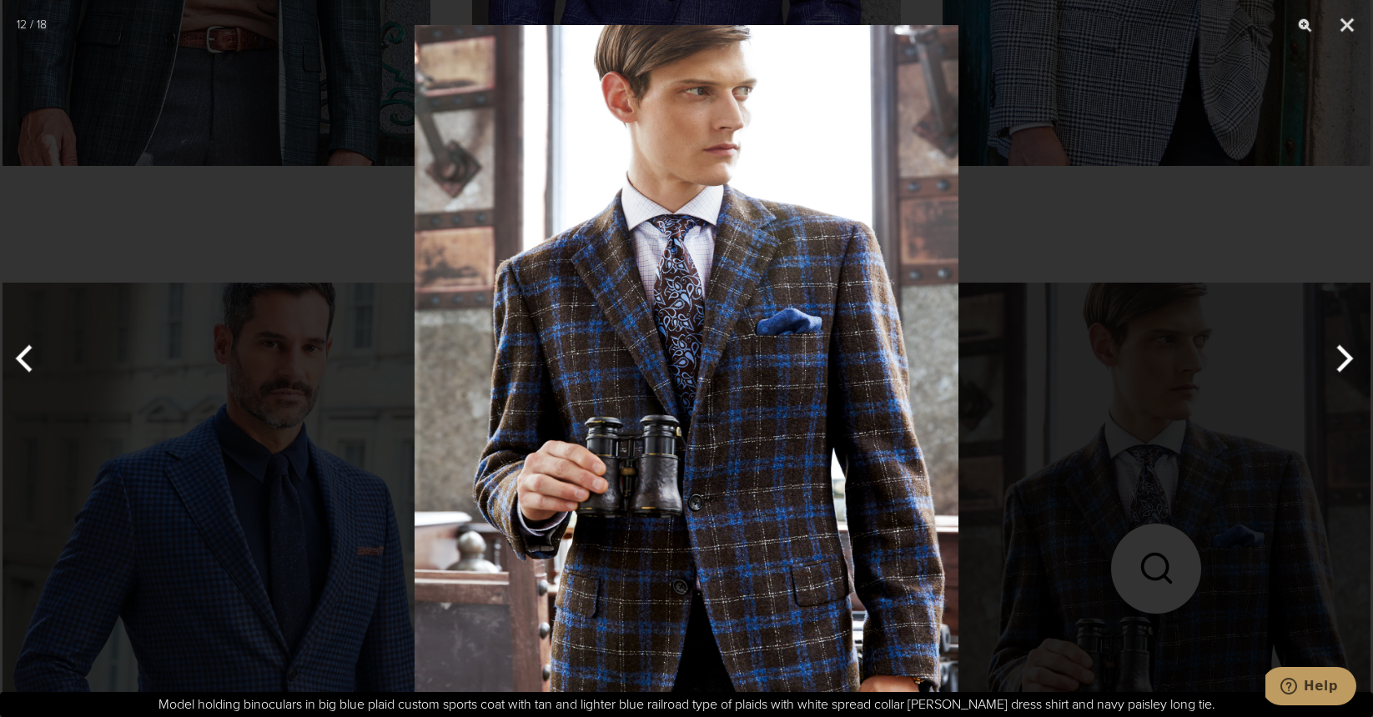
click at [787, 440] on img at bounding box center [687, 358] width 544 height 717
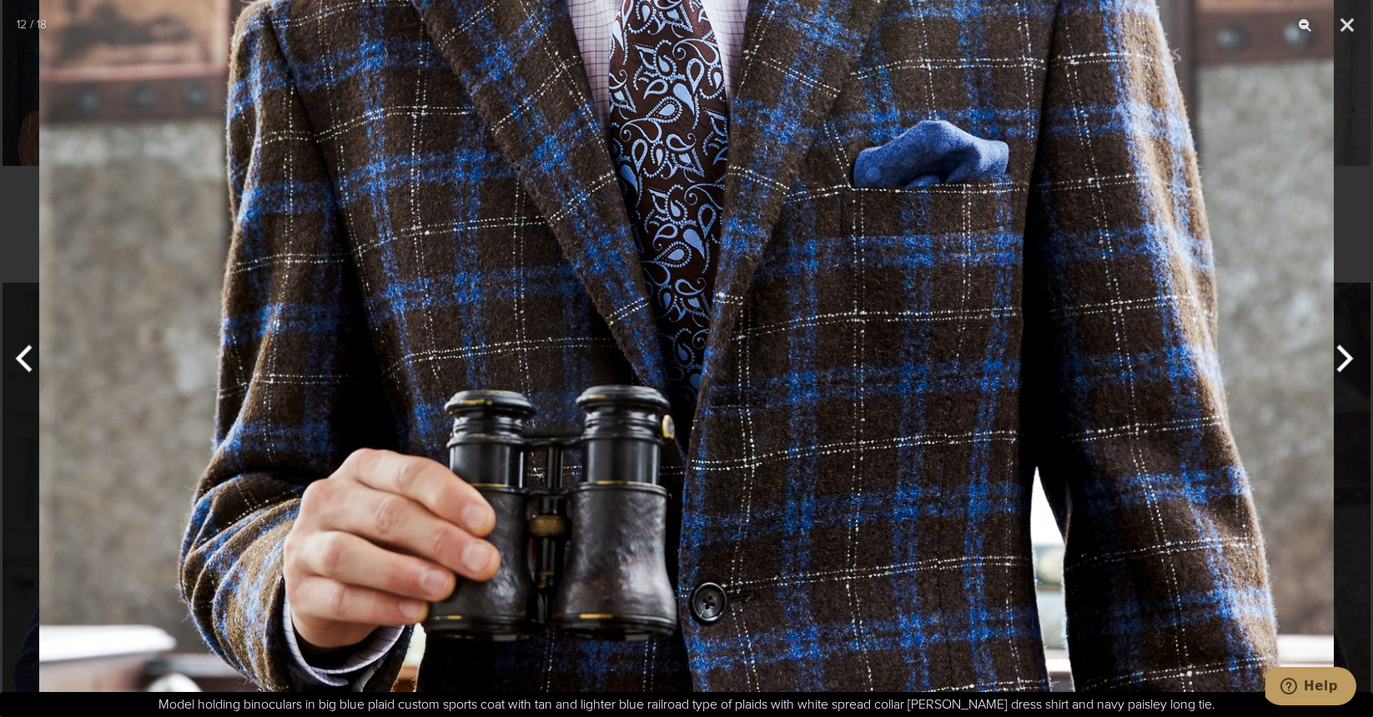
click at [1341, 354] on button "Next" at bounding box center [1341, 358] width 63 height 83
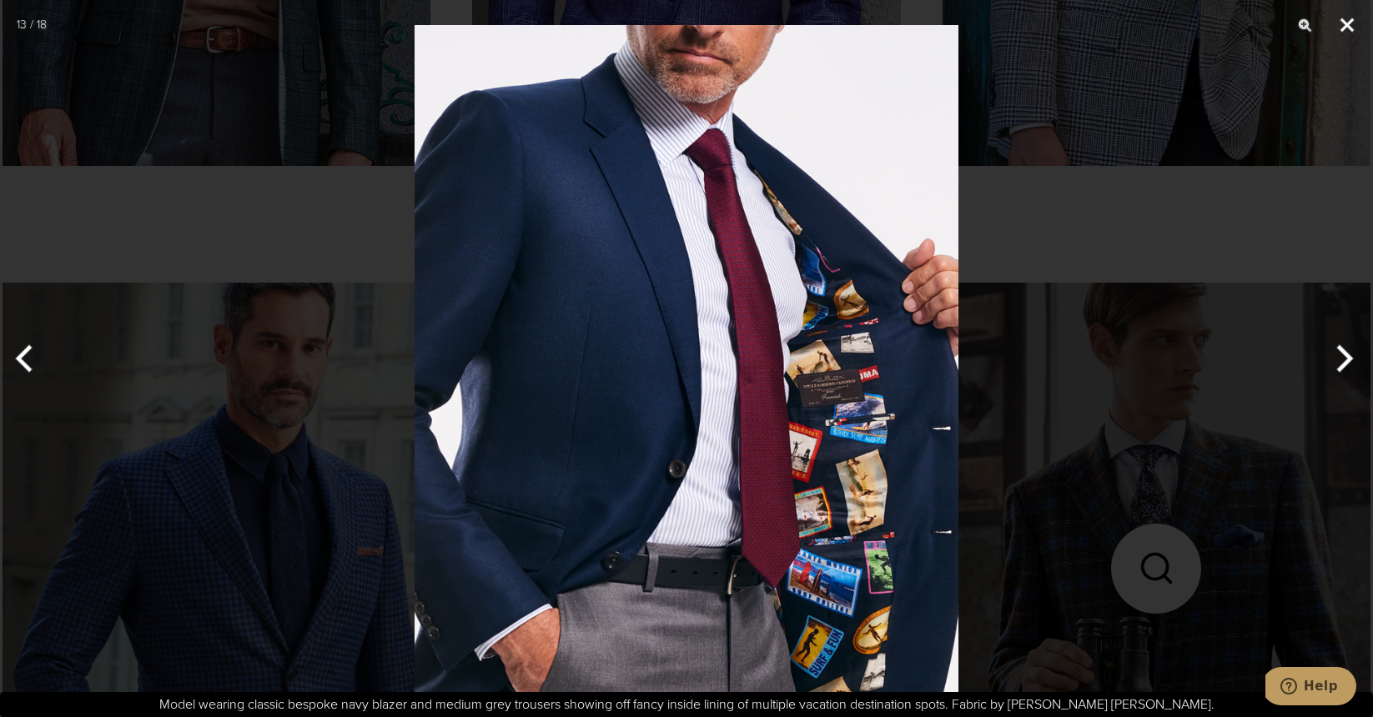
click at [1346, 20] on button "Close" at bounding box center [1347, 25] width 42 height 50
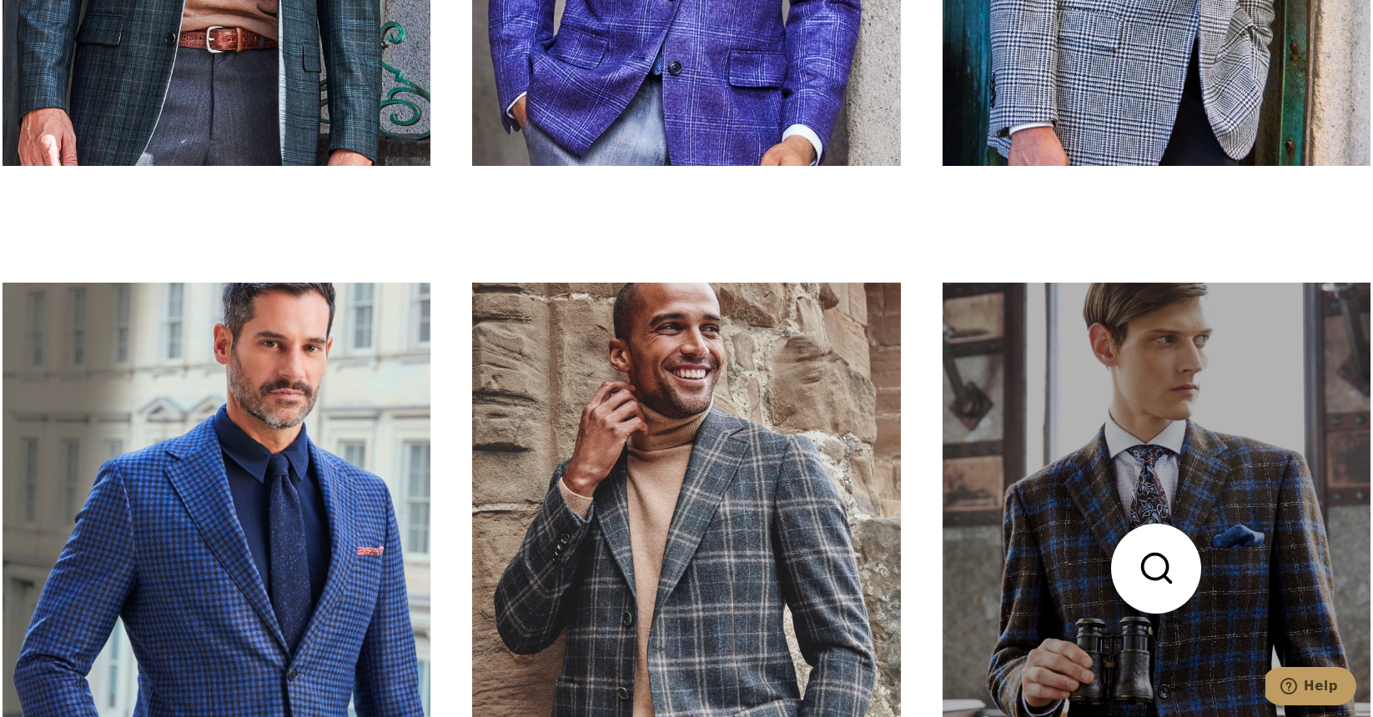
click at [1215, 526] on link at bounding box center [1157, 568] width 428 height 571
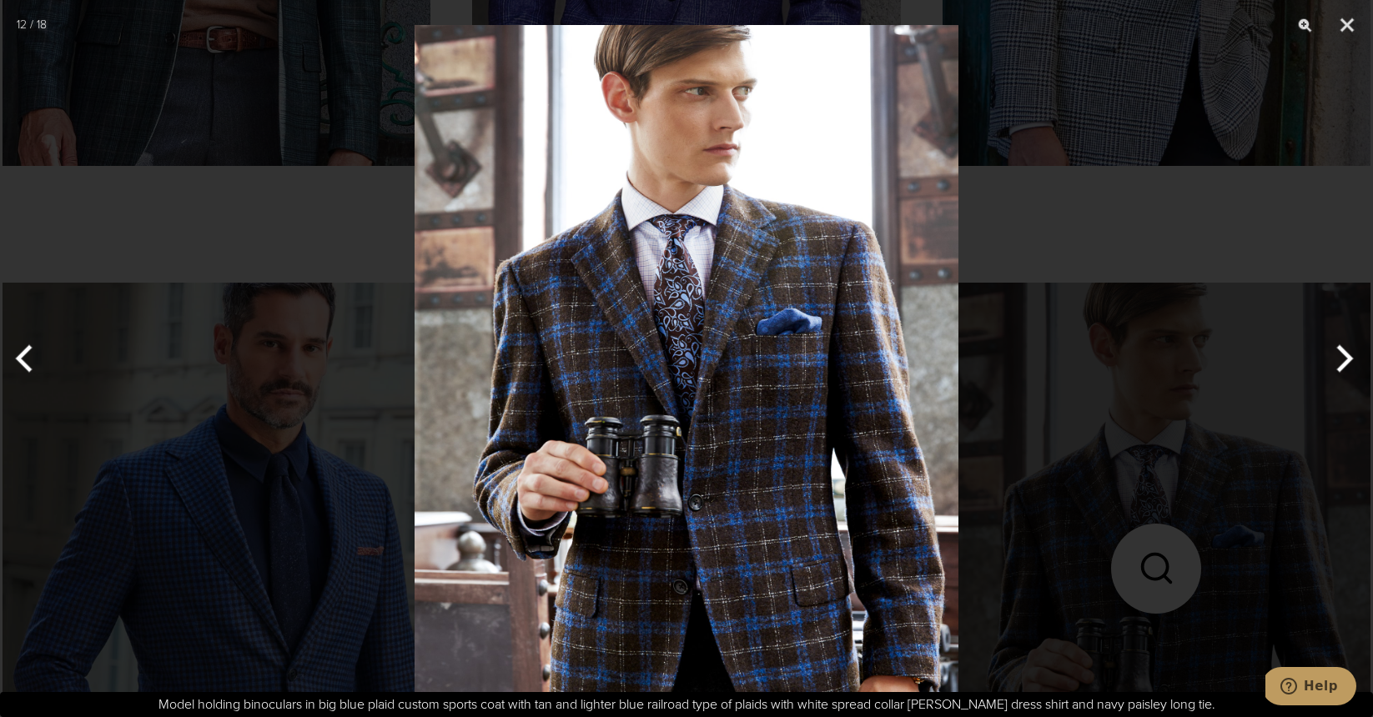
click at [787, 420] on img at bounding box center [687, 358] width 544 height 717
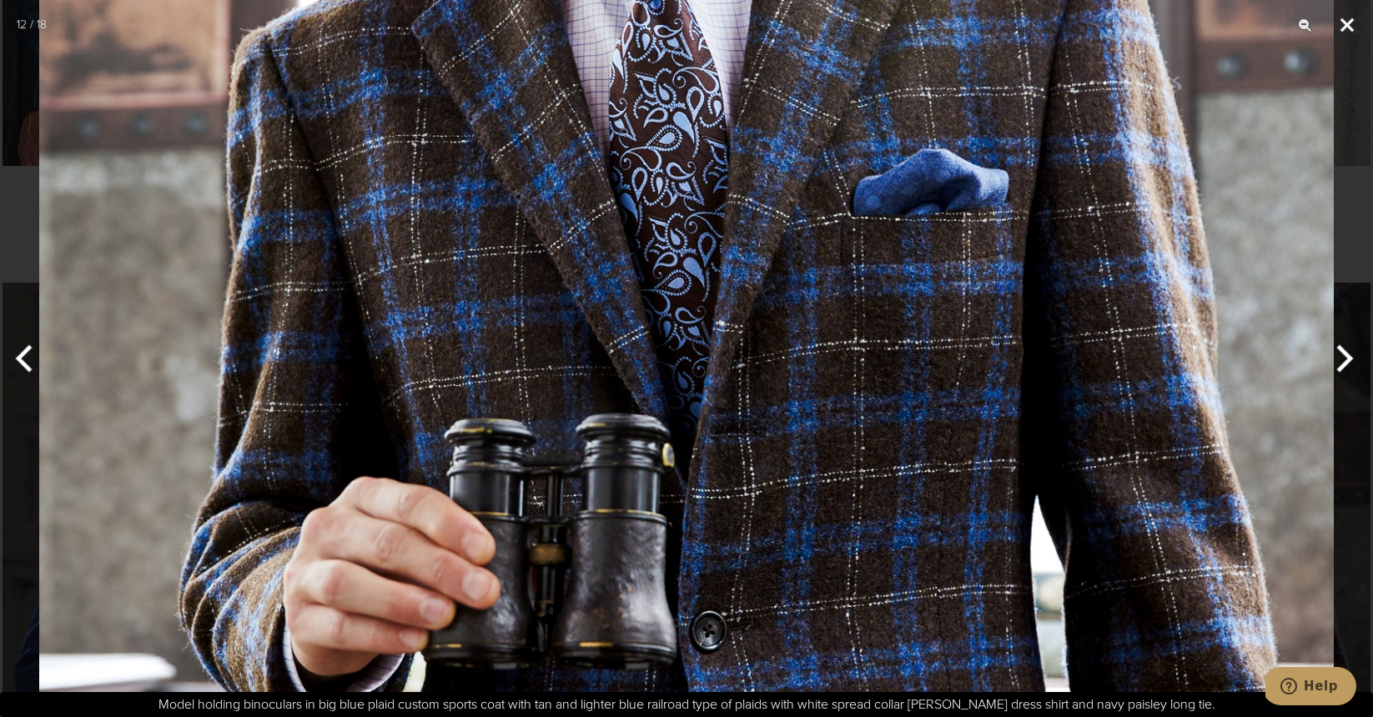
click at [1351, 21] on button "Close" at bounding box center [1347, 25] width 42 height 50
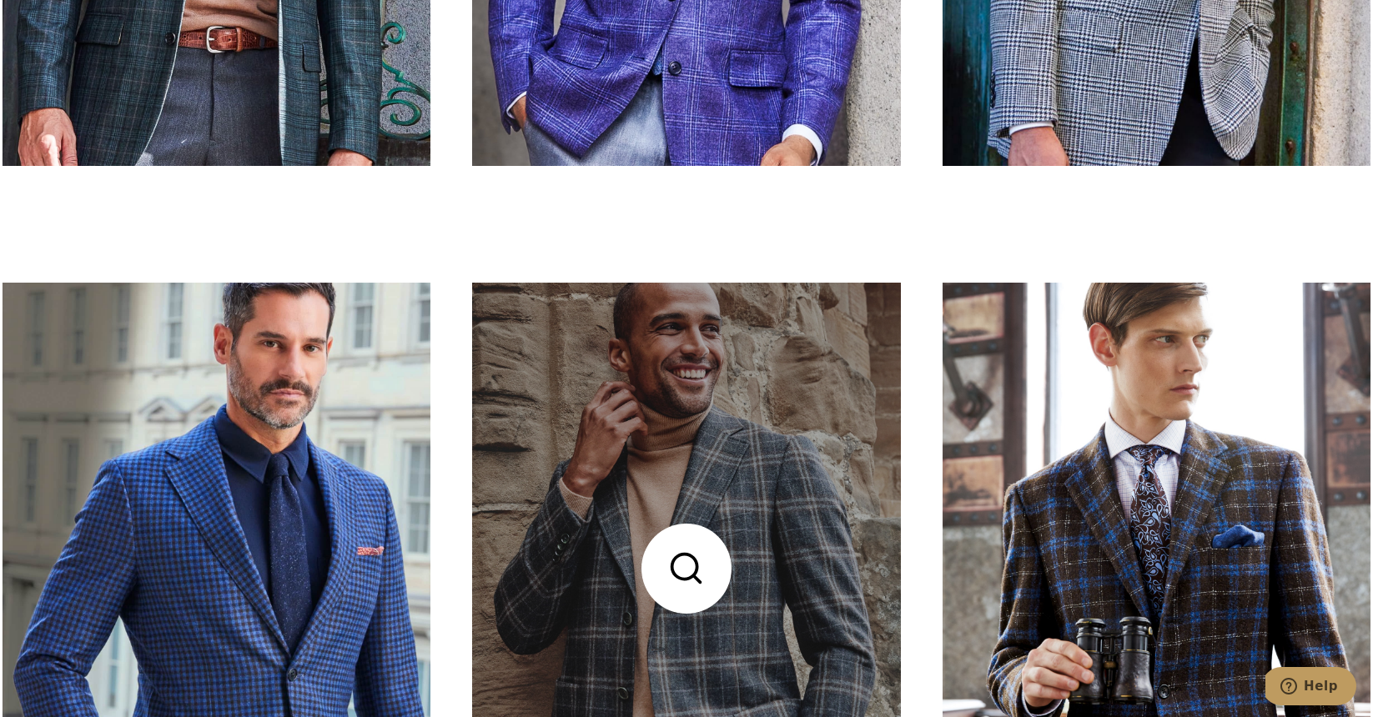
click at [775, 565] on link at bounding box center [686, 568] width 428 height 571
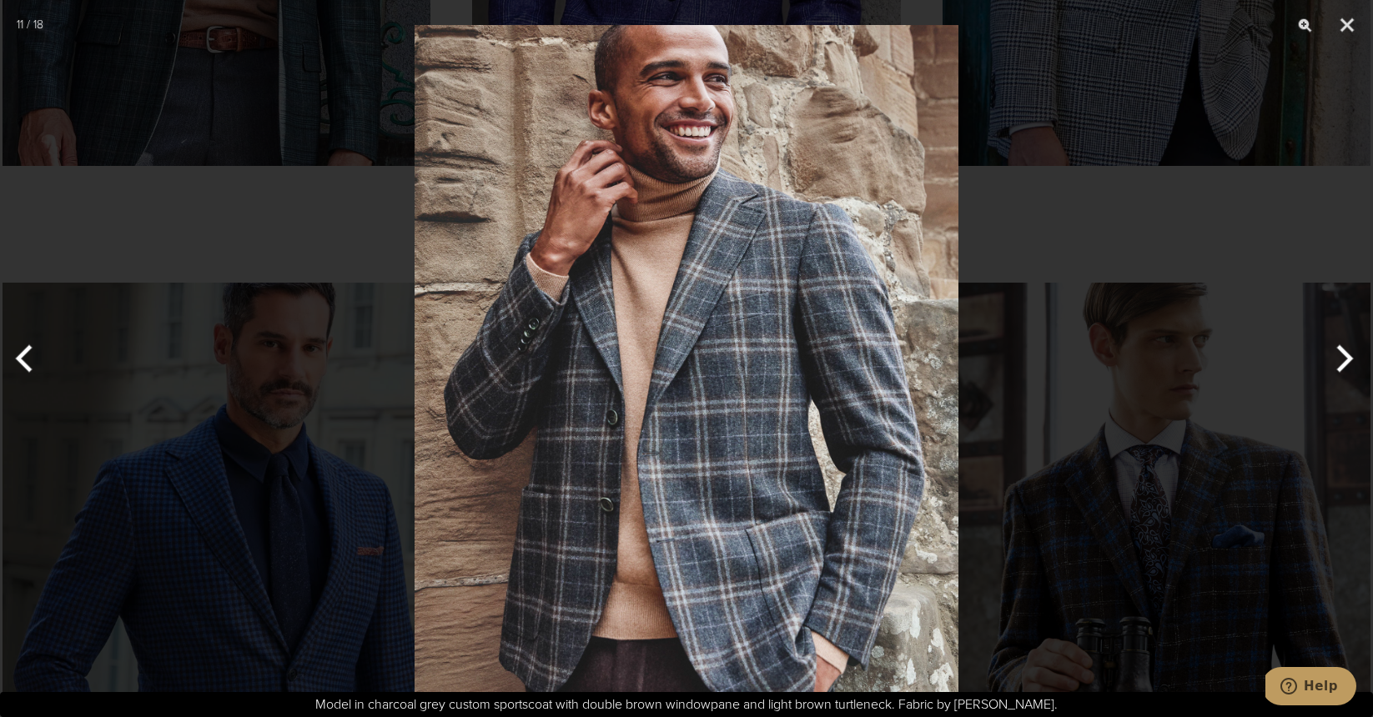
click at [750, 403] on img at bounding box center [687, 358] width 544 height 717
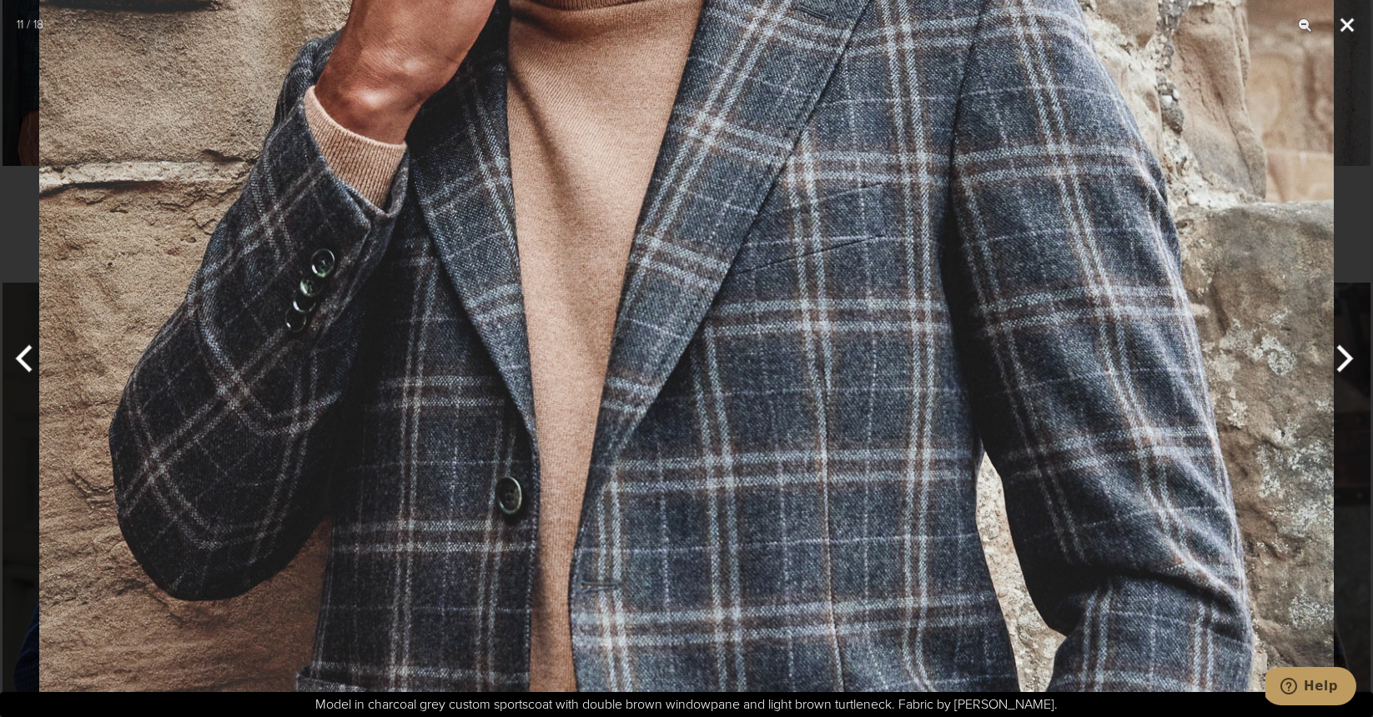
click at [1353, 21] on button "Close" at bounding box center [1347, 25] width 42 height 50
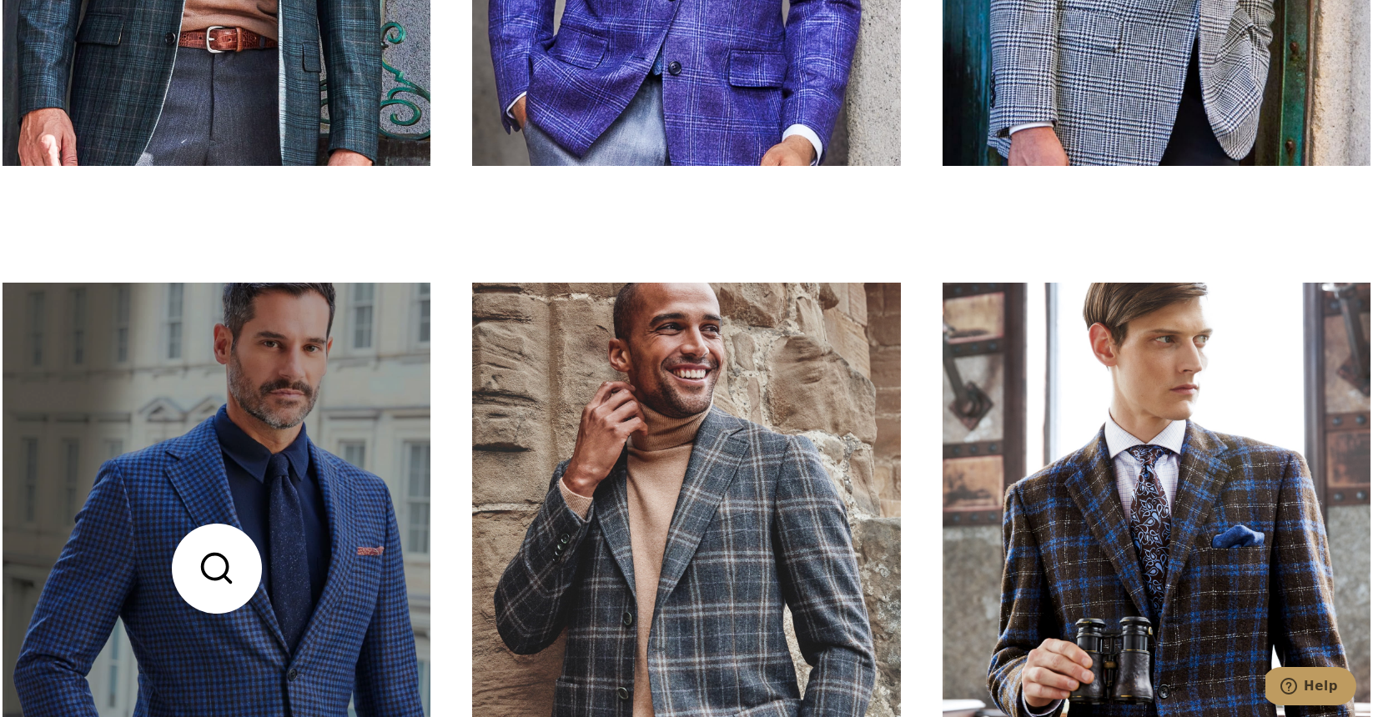
click at [264, 573] on link at bounding box center [217, 568] width 428 height 571
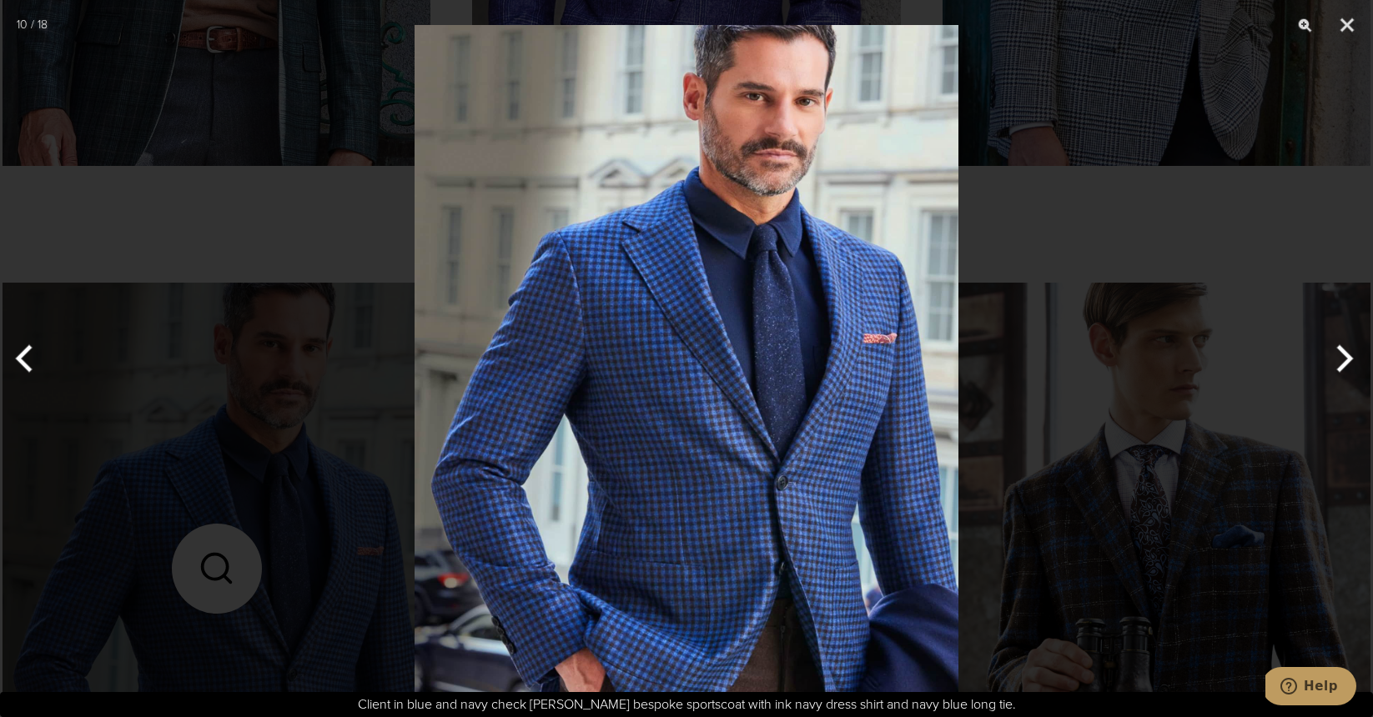
click at [781, 395] on img at bounding box center [687, 358] width 544 height 717
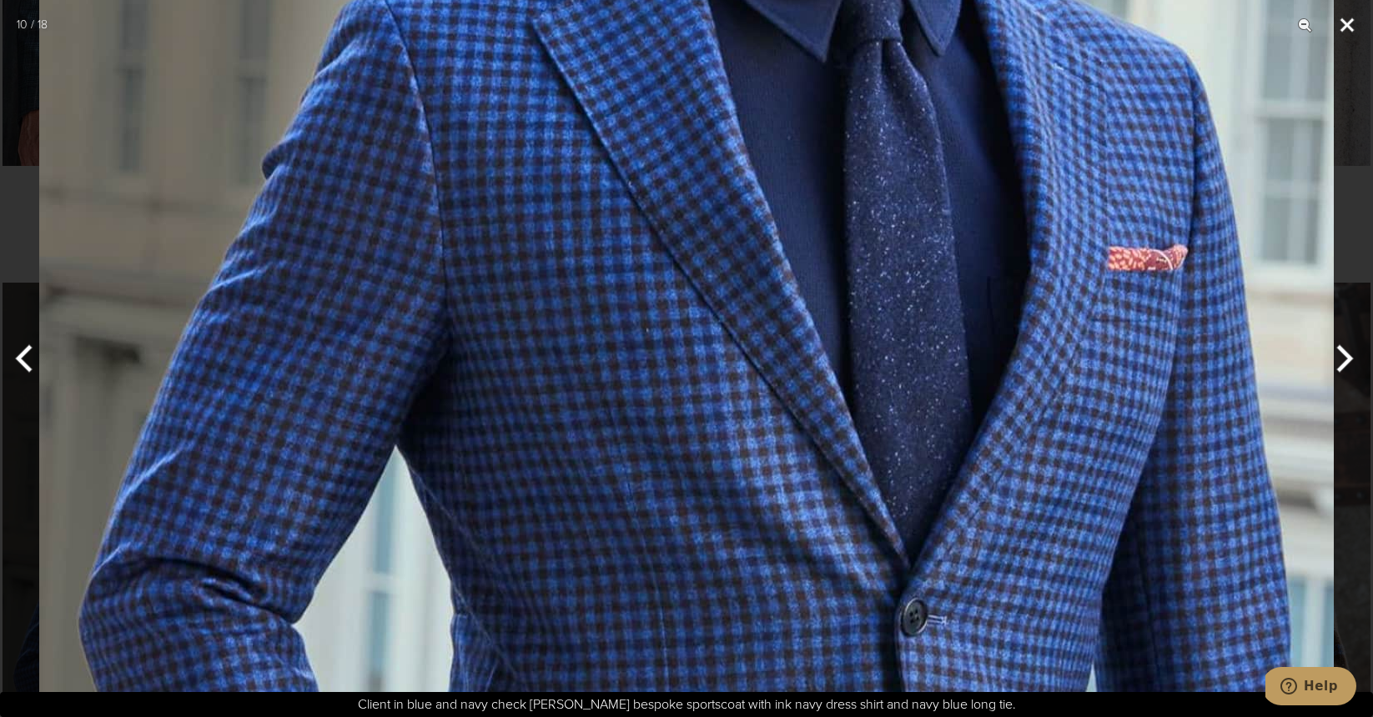
click at [1350, 23] on button "Close" at bounding box center [1347, 25] width 42 height 50
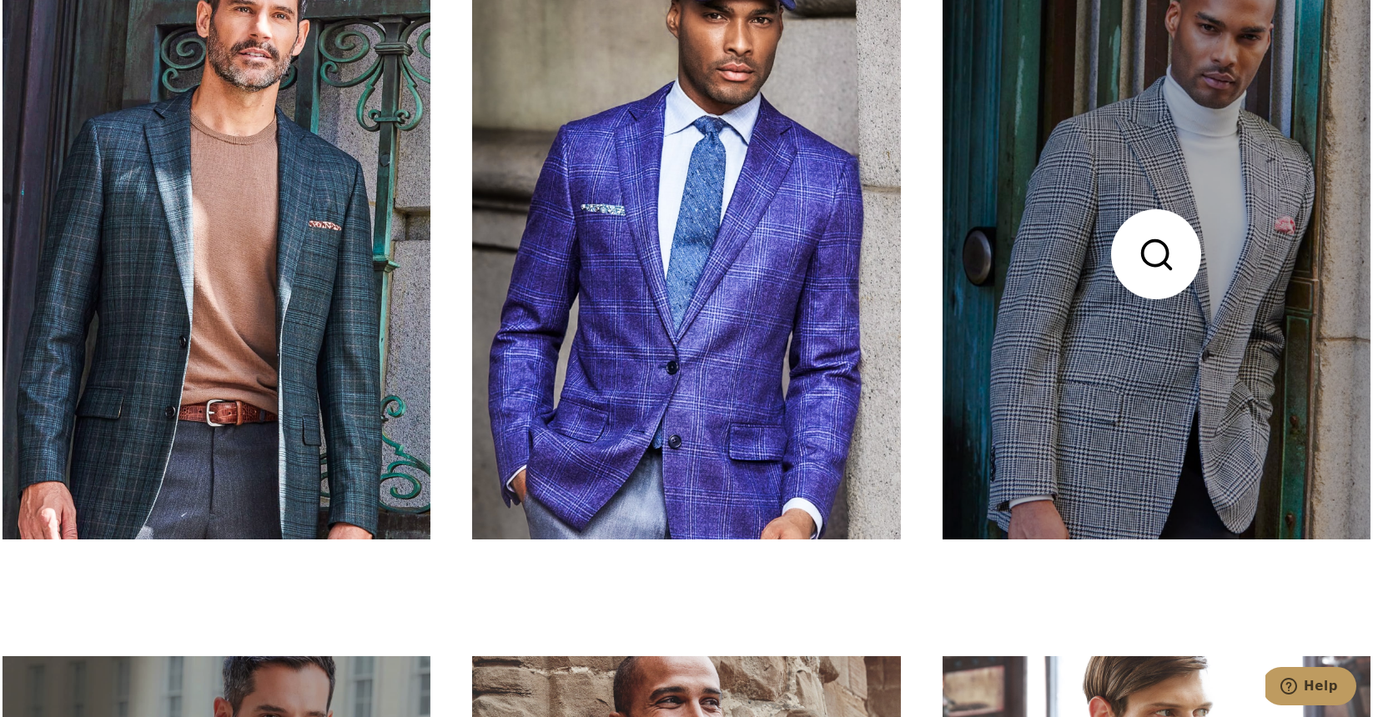
scroll to position [2935, 0]
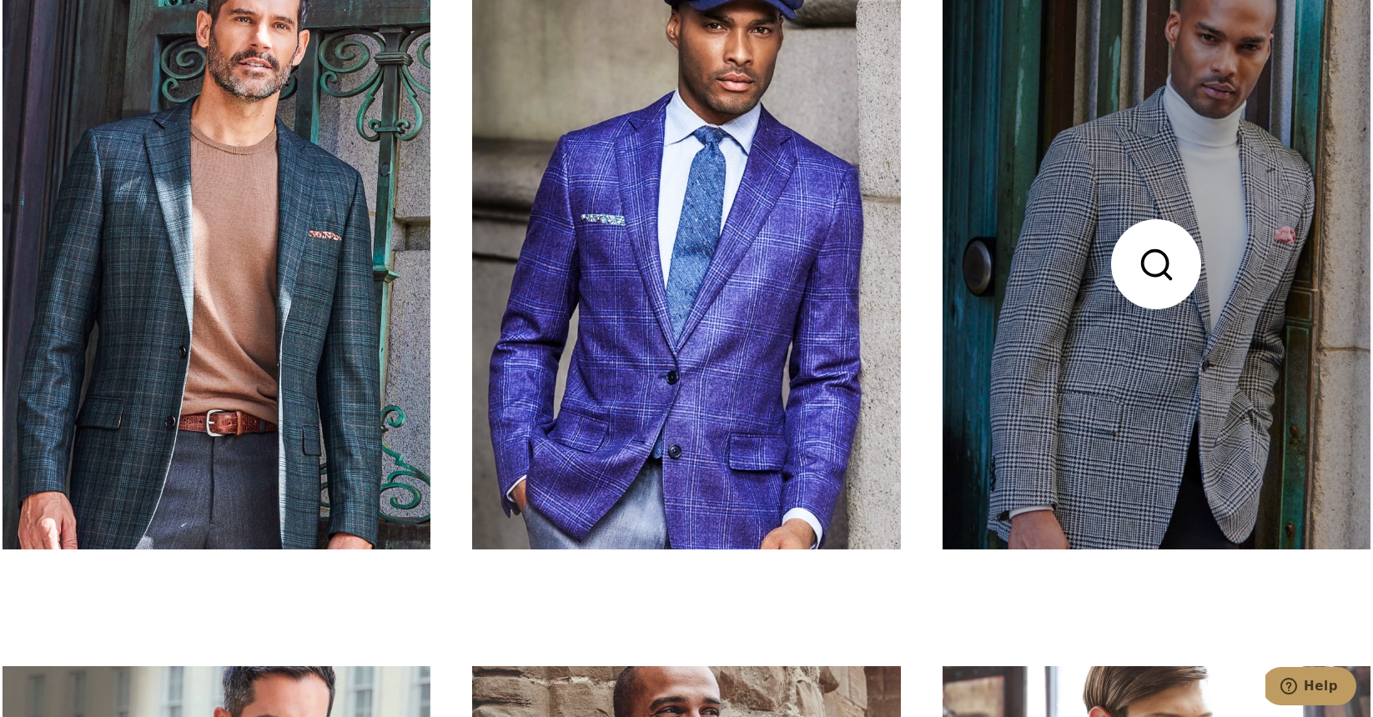
click at [1164, 264] on link at bounding box center [1157, 264] width 428 height 571
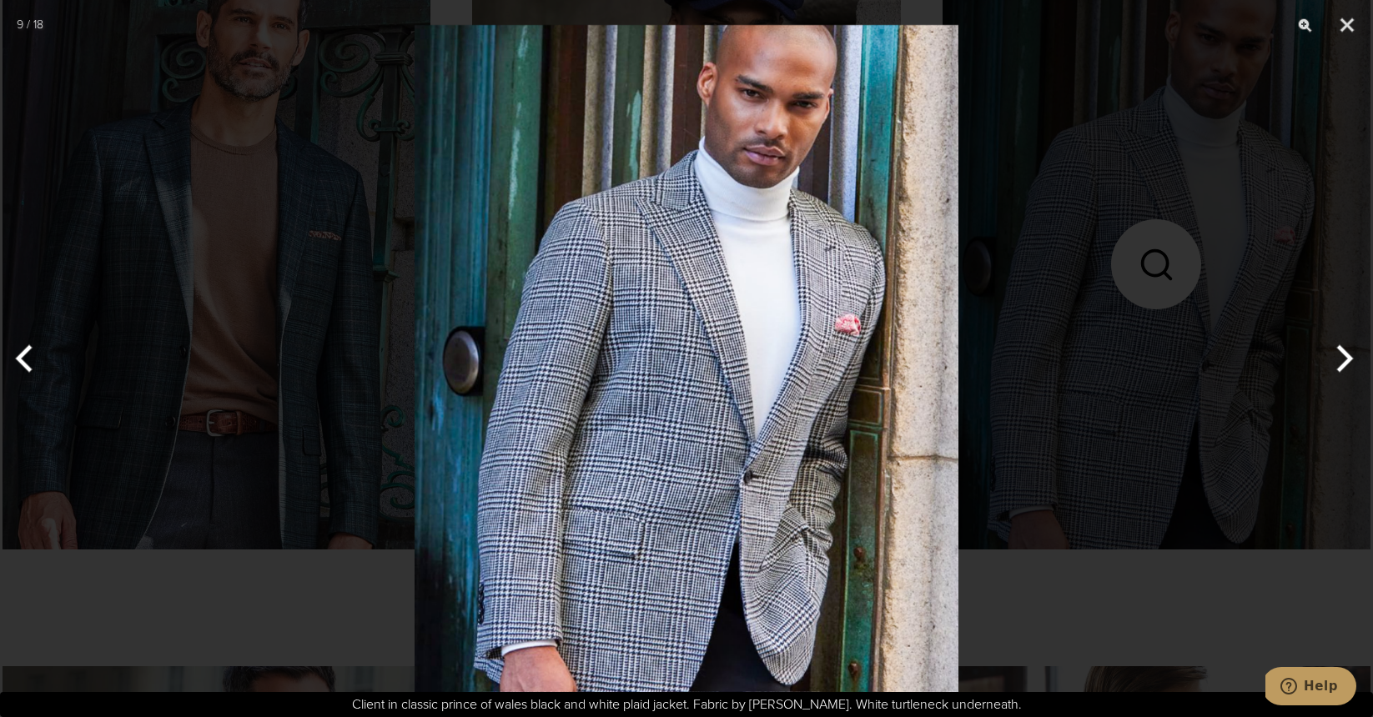
click at [740, 384] on img at bounding box center [687, 358] width 544 height 717
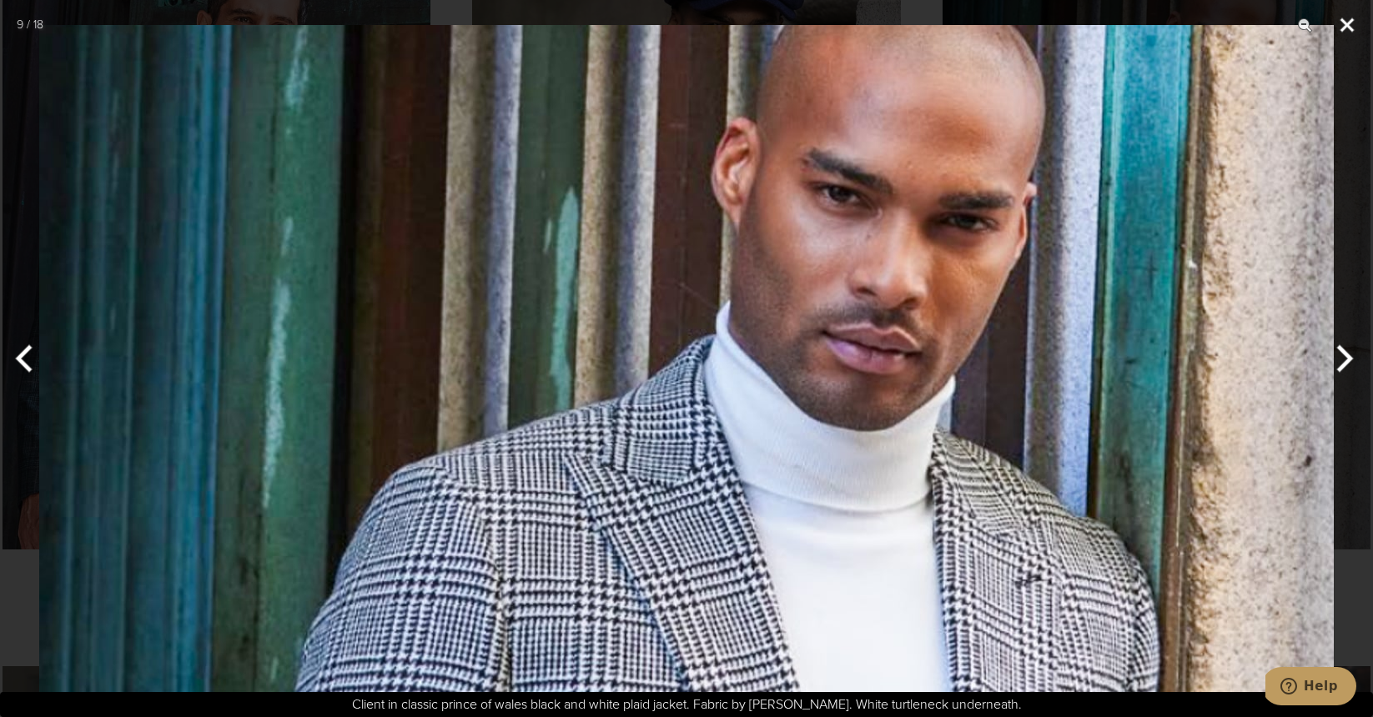
click at [1352, 18] on button "Close" at bounding box center [1347, 25] width 42 height 50
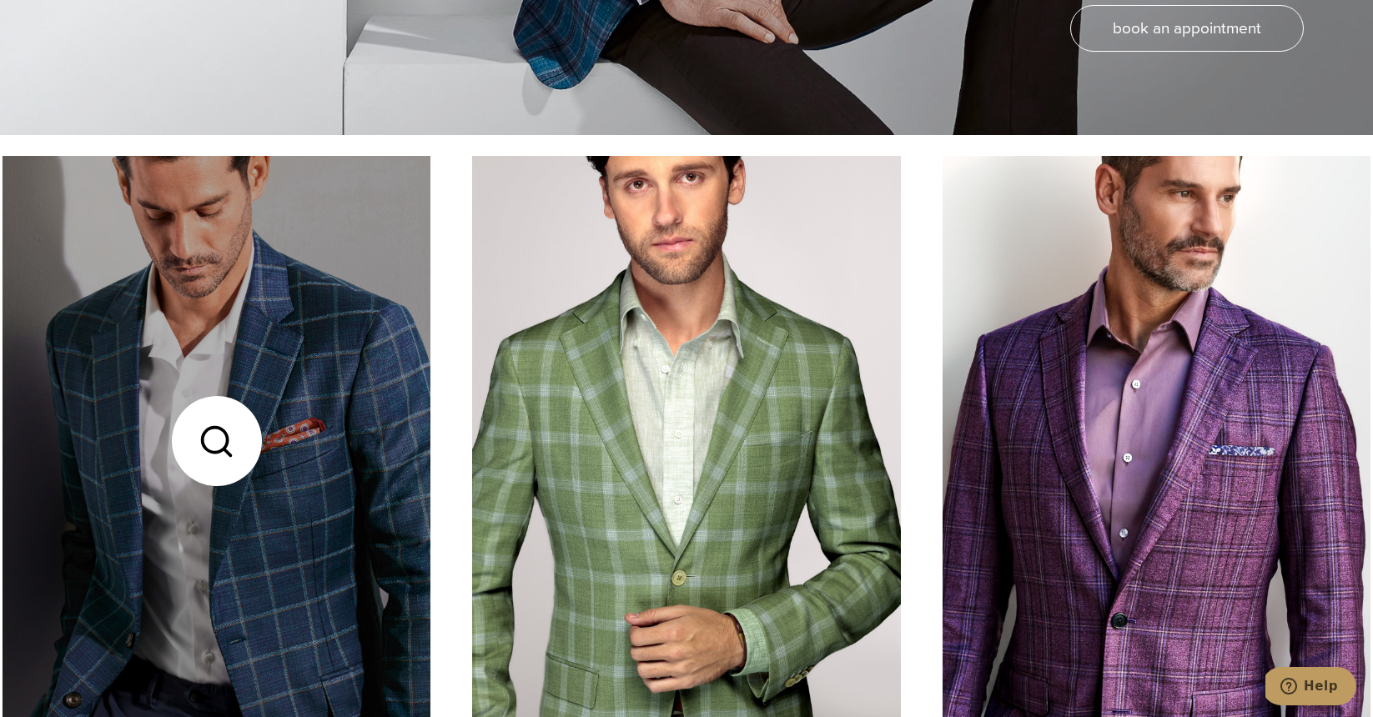
scroll to position [0, 0]
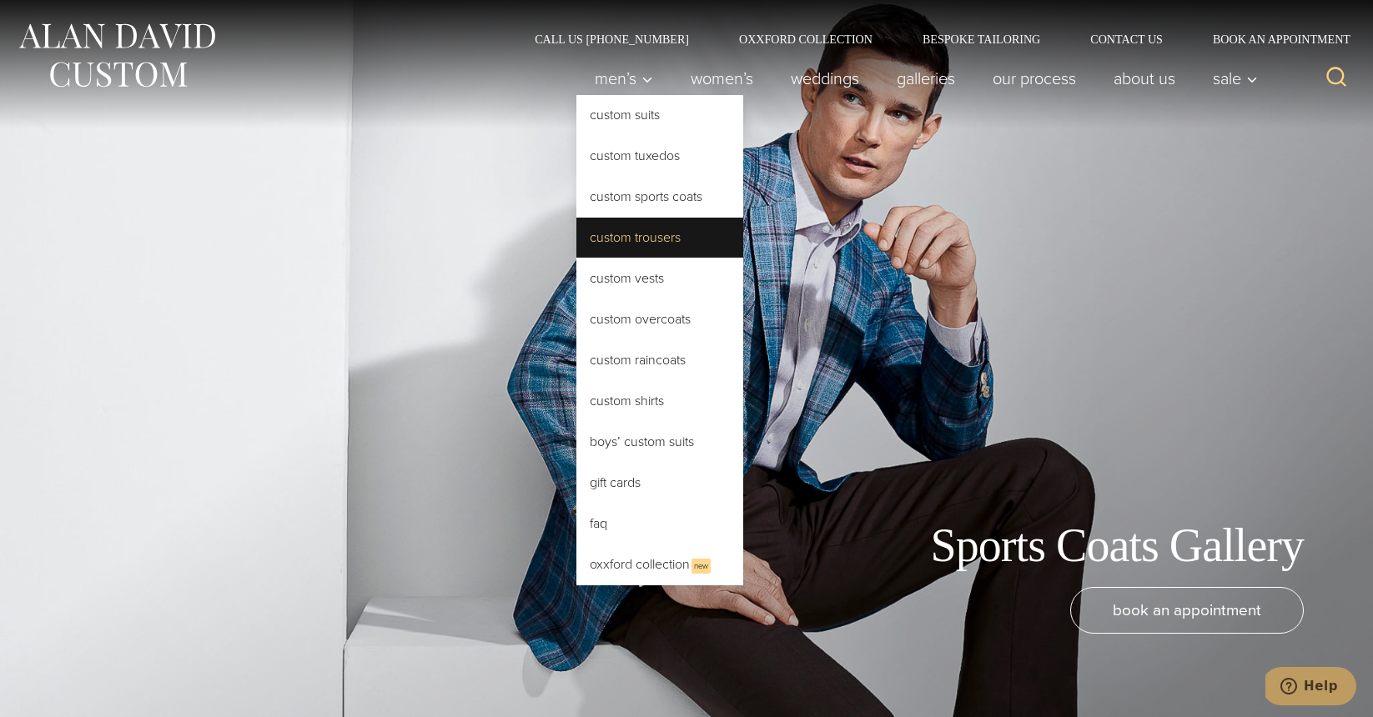
click at [641, 236] on link "Custom Trousers" at bounding box center [659, 238] width 167 height 40
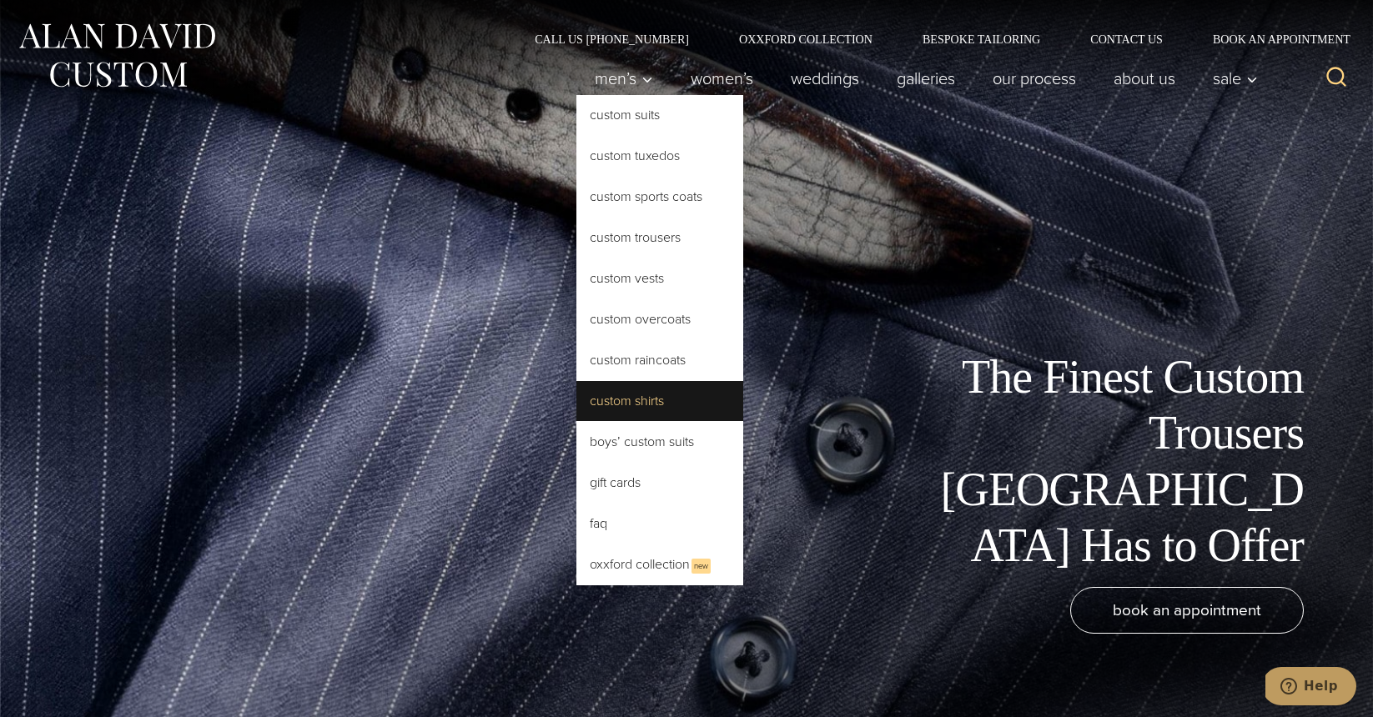
click at [641, 415] on link "Custom Shirts" at bounding box center [659, 401] width 167 height 40
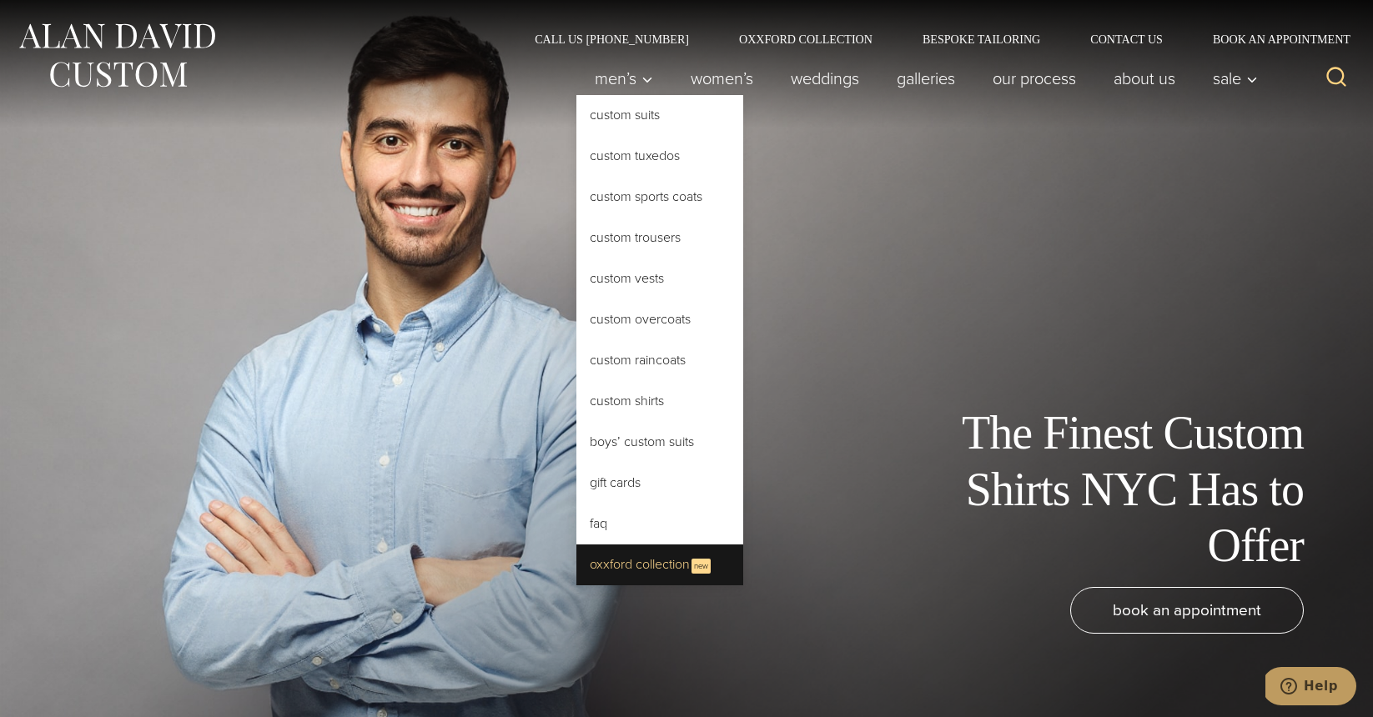
click at [634, 576] on link "Oxxford Collection New" at bounding box center [659, 565] width 167 height 41
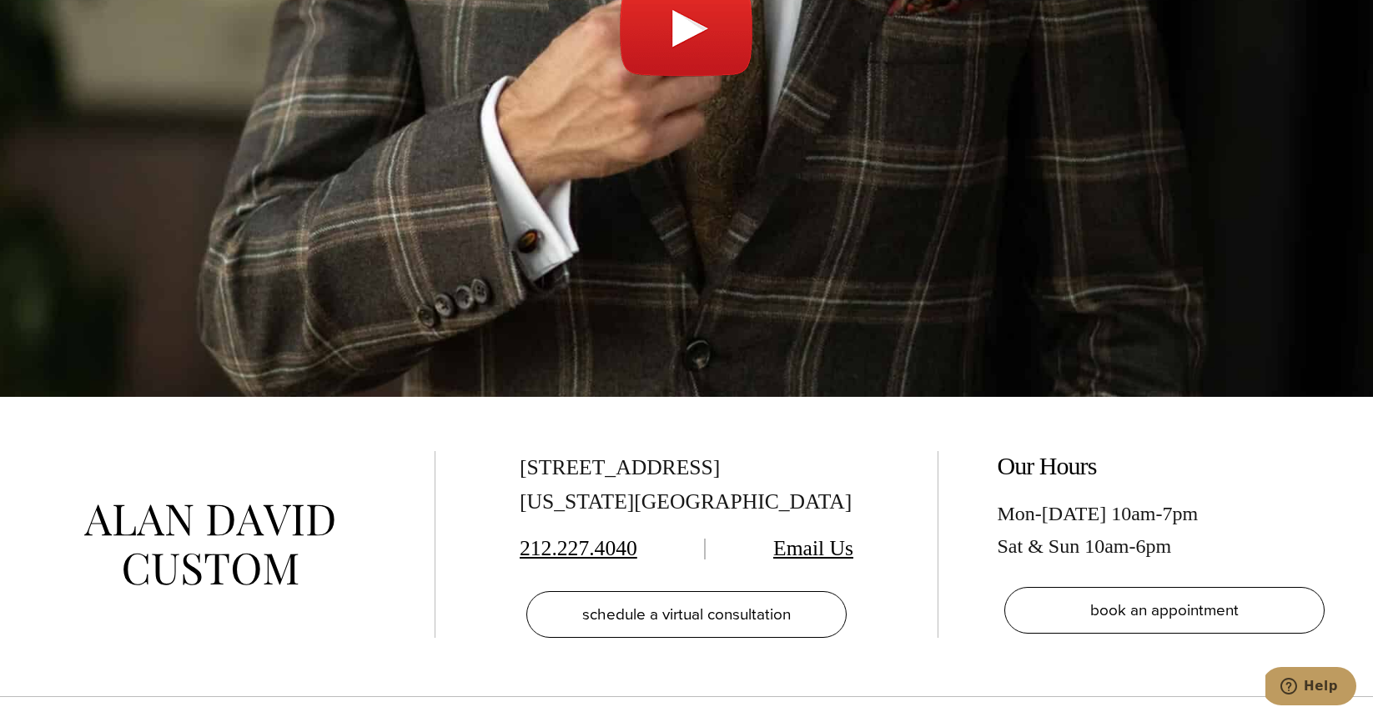
scroll to position [6400, 0]
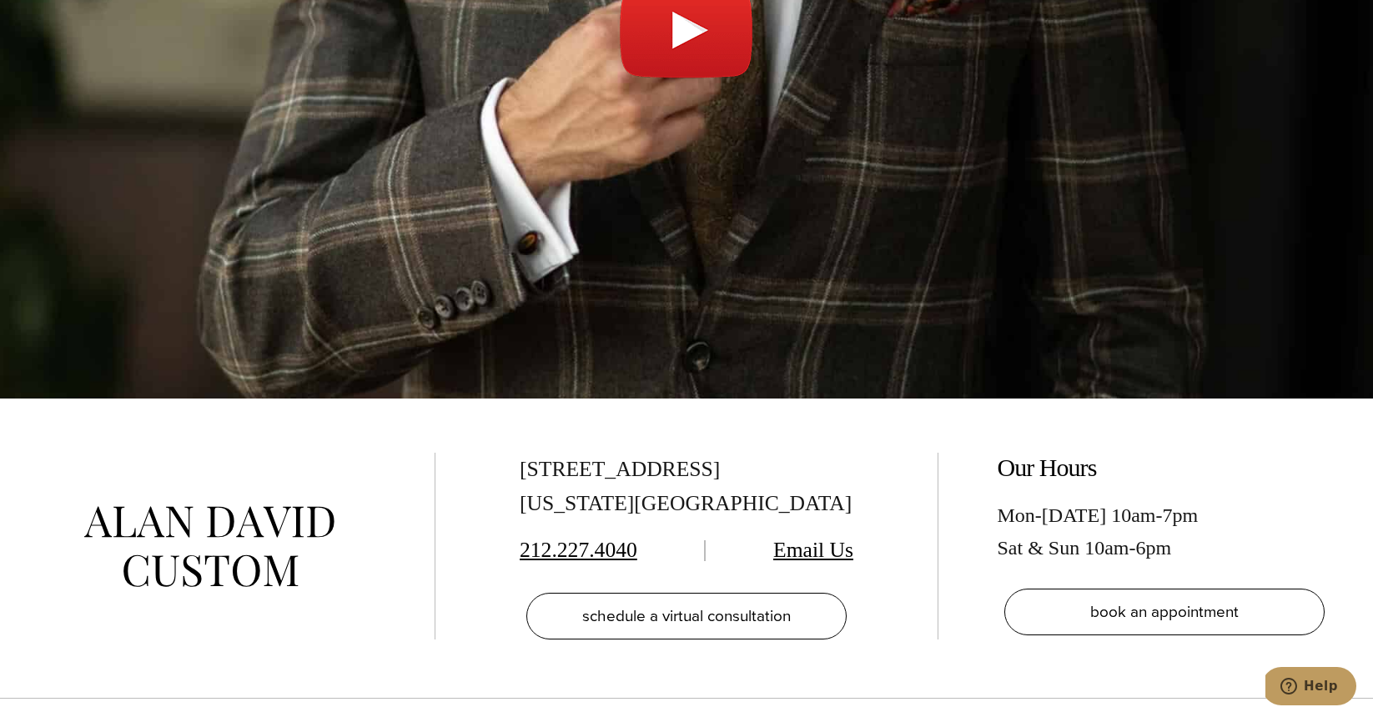
drag, startPoint x: 768, startPoint y: 365, endPoint x: 510, endPoint y: 361, distance: 257.8
click at [510, 453] on div "[STREET_ADDRESS][US_STATE] 212.227.4040 Email Us schedule a virtual consultation" at bounding box center [686, 546] width 435 height 187
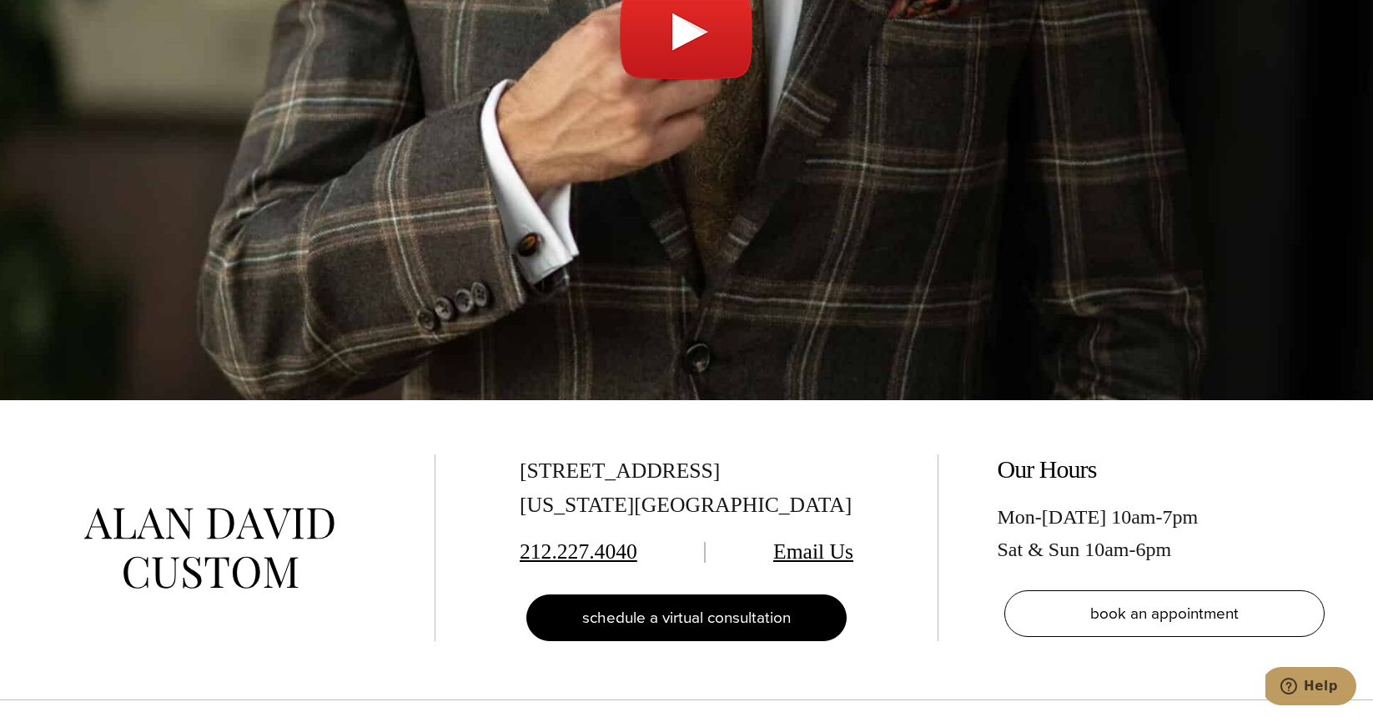
copy div "[STREET_ADDRESS]"
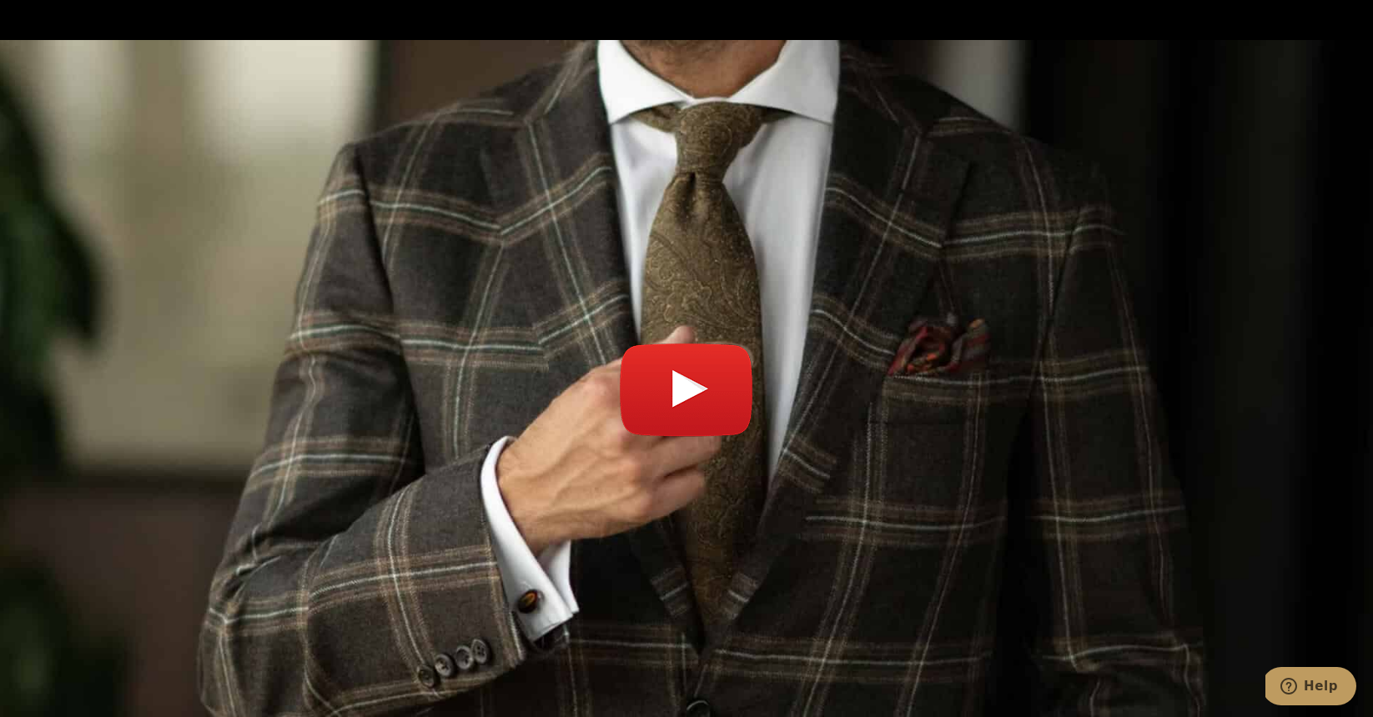
scroll to position [5987, 0]
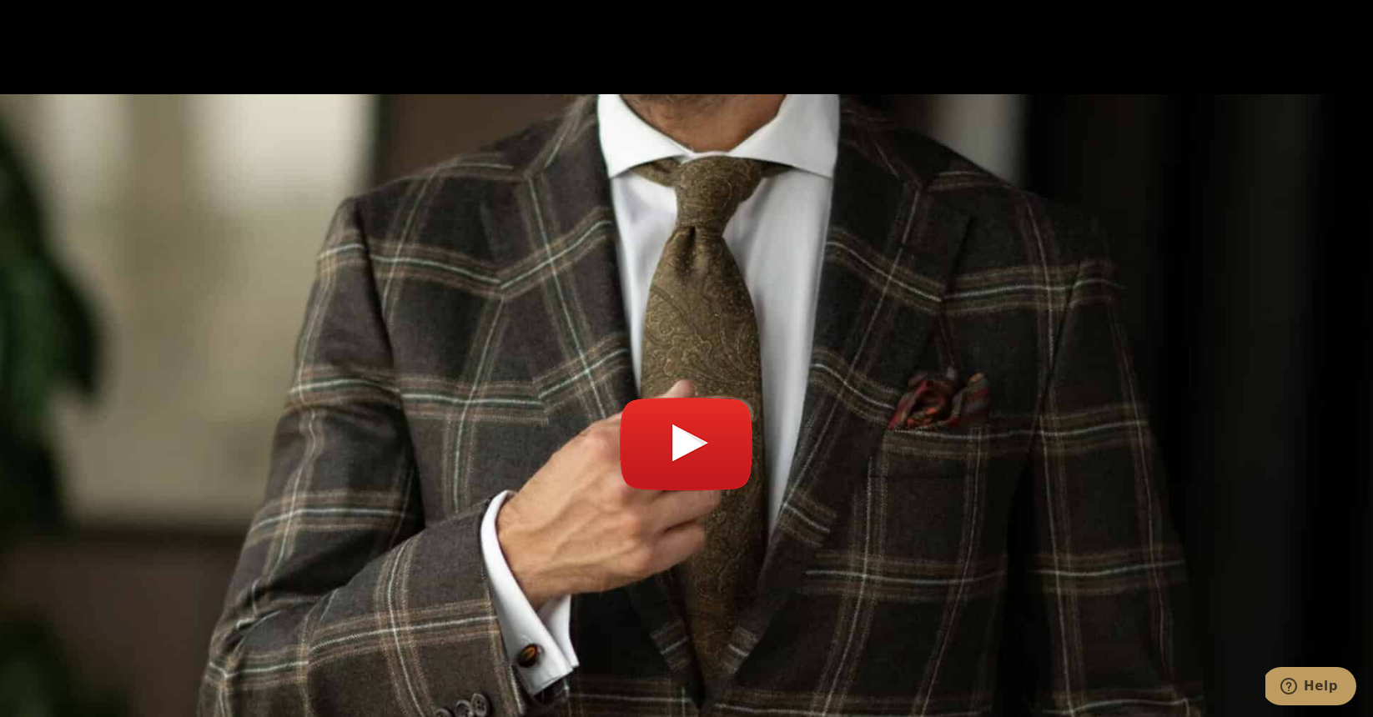
click at [676, 330] on link "Play video" at bounding box center [686, 453] width 1373 height 676
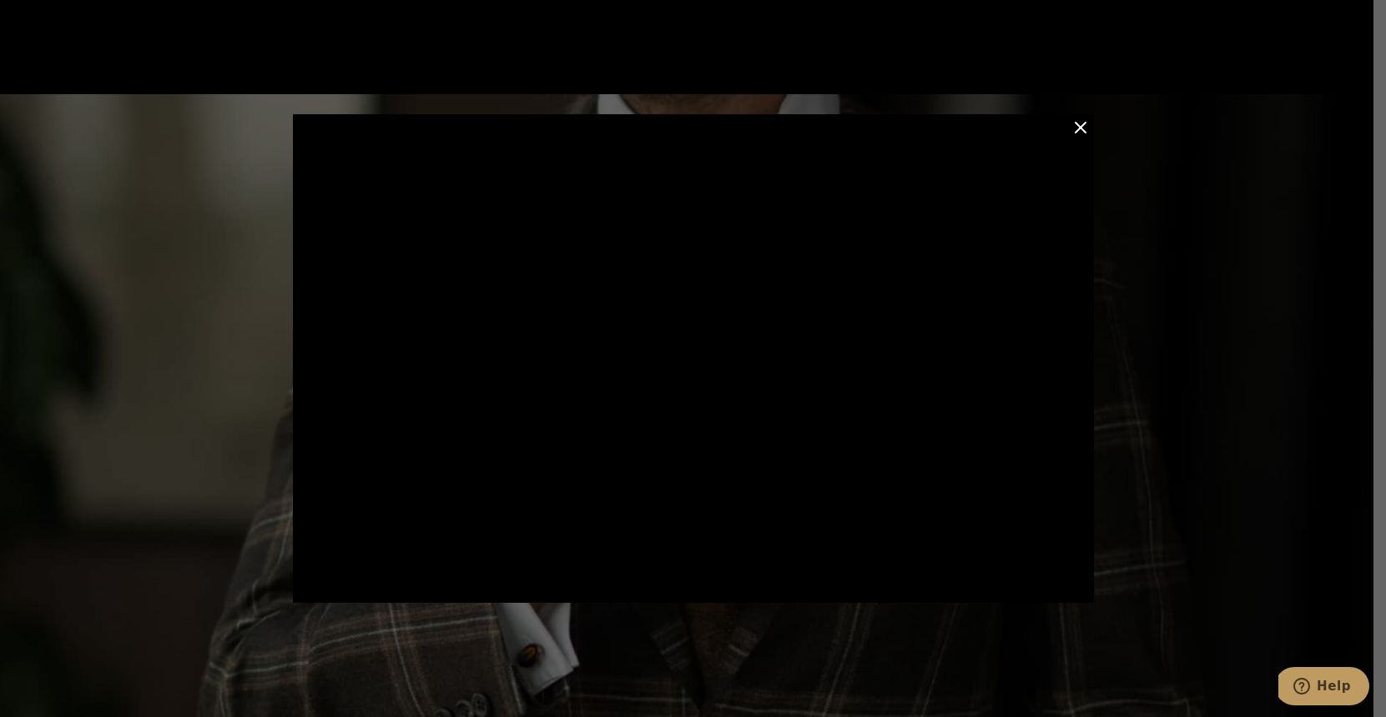
click at [1089, 129] on button "Close Modal" at bounding box center [1080, 128] width 20 height 20
